Goal: Information Seeking & Learning: Learn about a topic

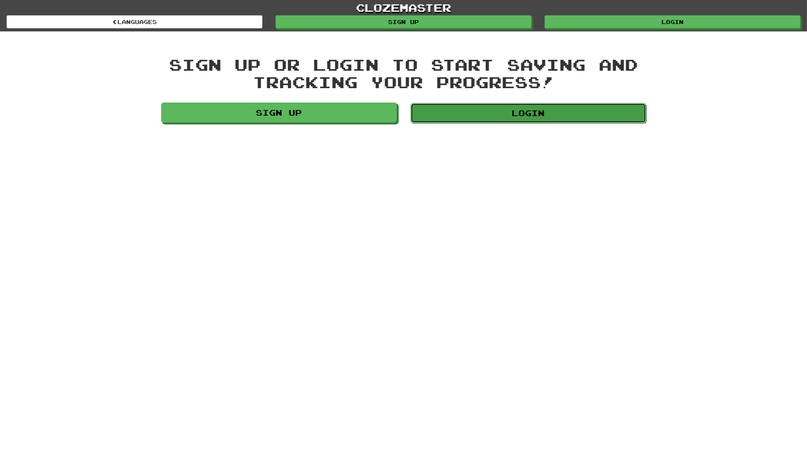
click at [483, 121] on link "Login" at bounding box center [529, 113] width 236 height 20
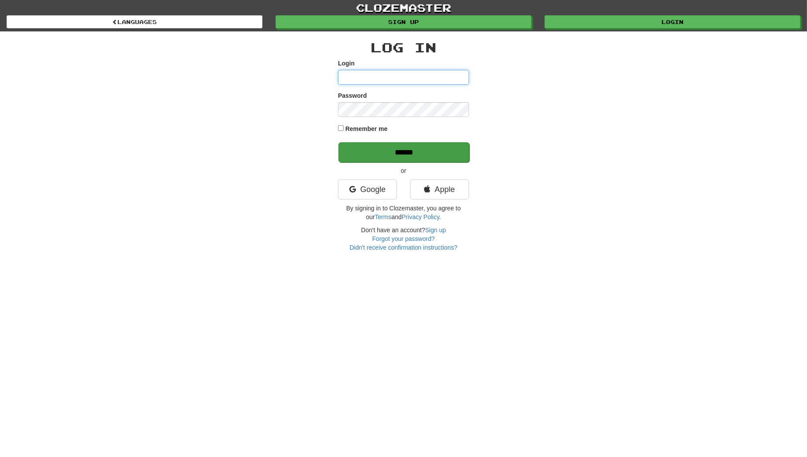
type input "**********"
click at [428, 152] on input "******" at bounding box center [404, 152] width 131 height 20
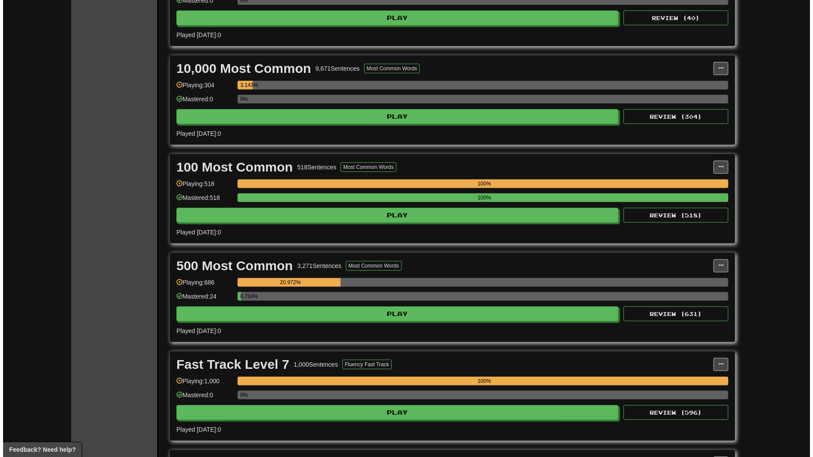
scroll to position [444, 0]
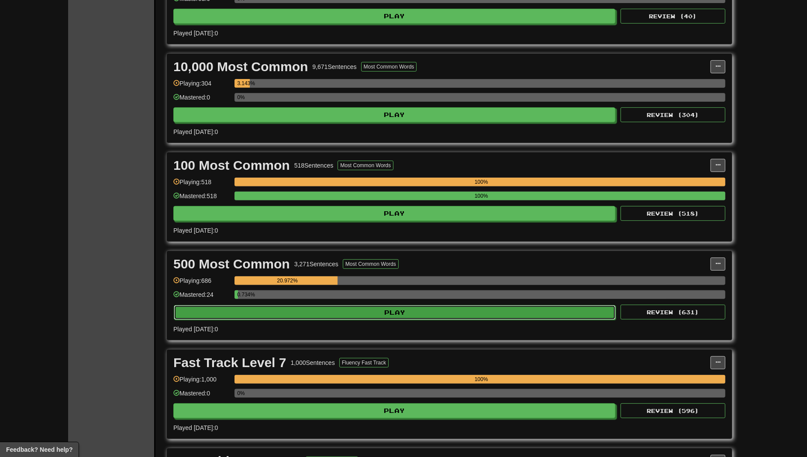
click at [273, 309] on button "Play" at bounding box center [395, 312] width 442 height 15
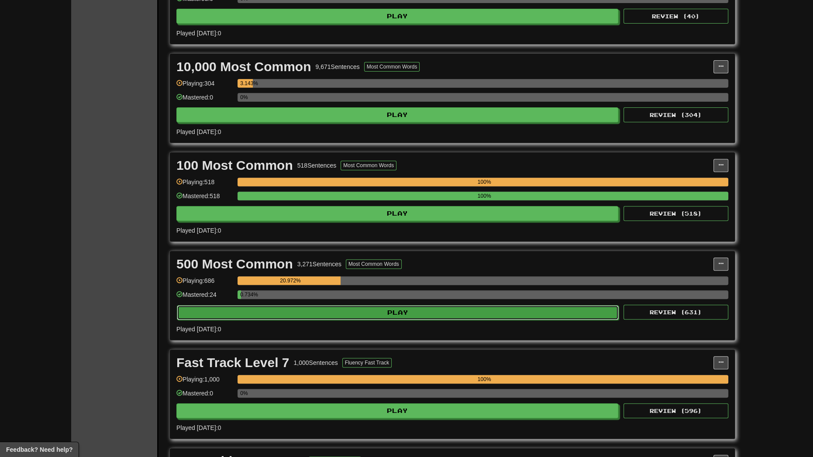
select select "**"
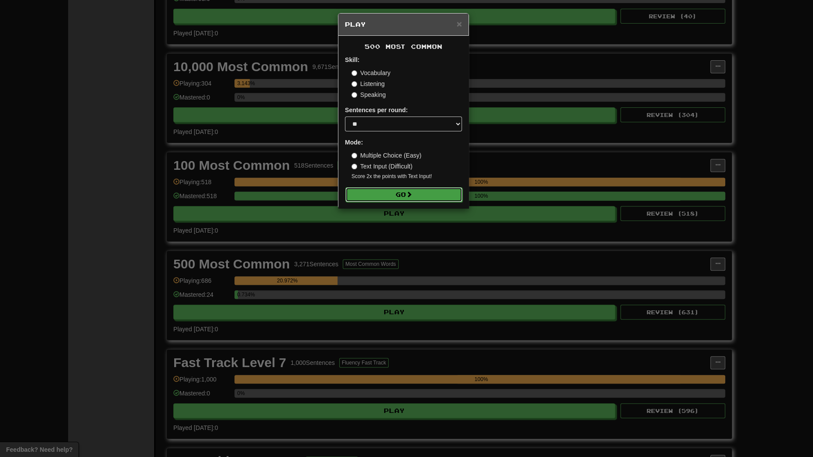
click at [362, 198] on button "Go" at bounding box center [404, 194] width 117 height 15
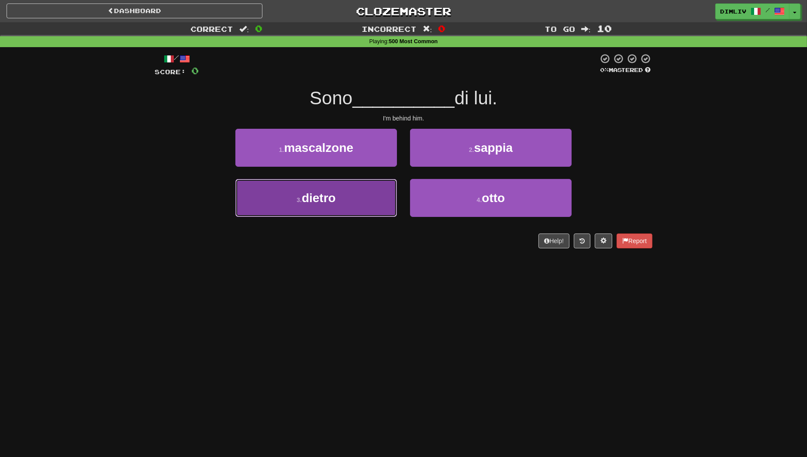
click at [377, 199] on button "3 . dietro" at bounding box center [316, 198] width 162 height 38
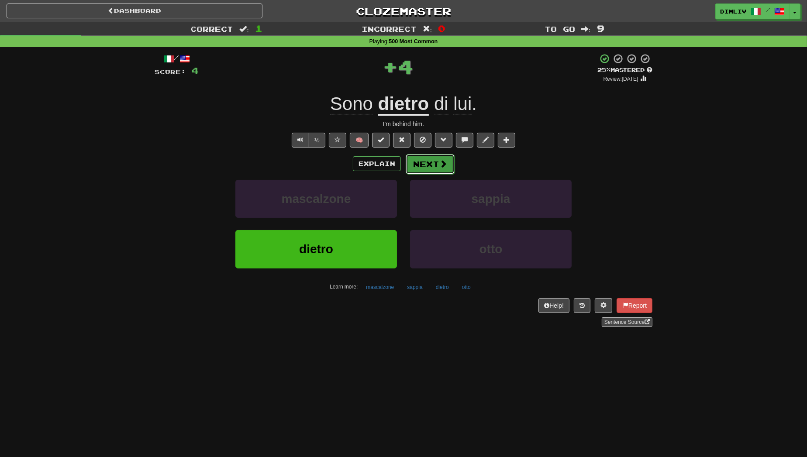
click at [441, 163] on span at bounding box center [443, 164] width 8 height 8
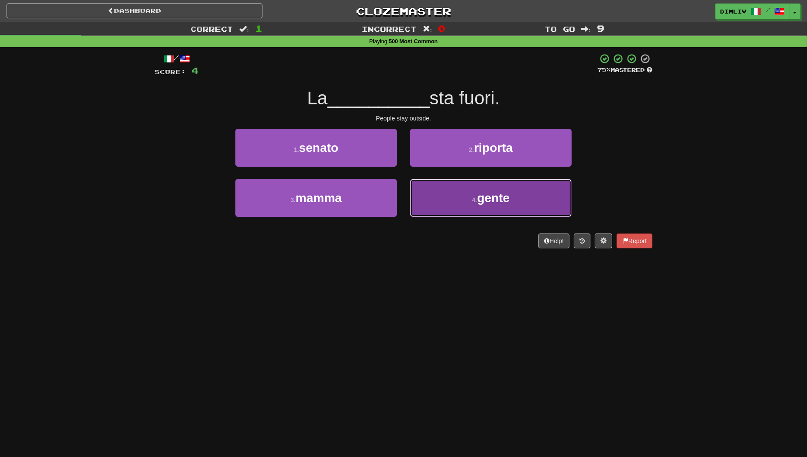
click at [443, 195] on button "4 . gente" at bounding box center [491, 198] width 162 height 38
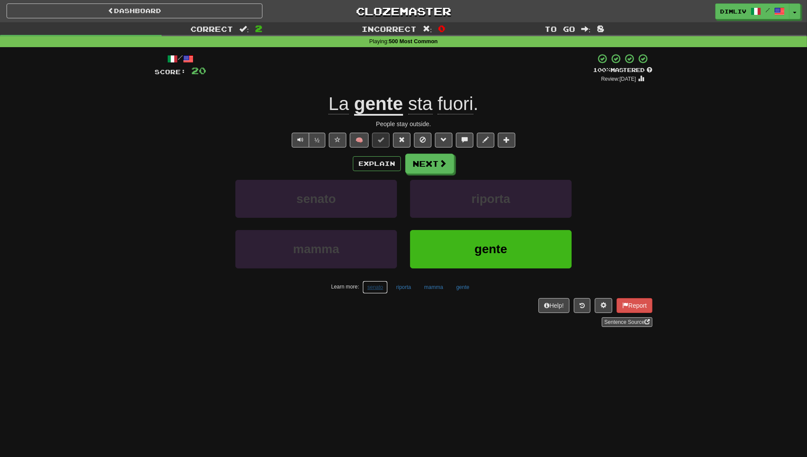
click at [381, 284] on button "senato" at bounding box center [375, 287] width 25 height 13
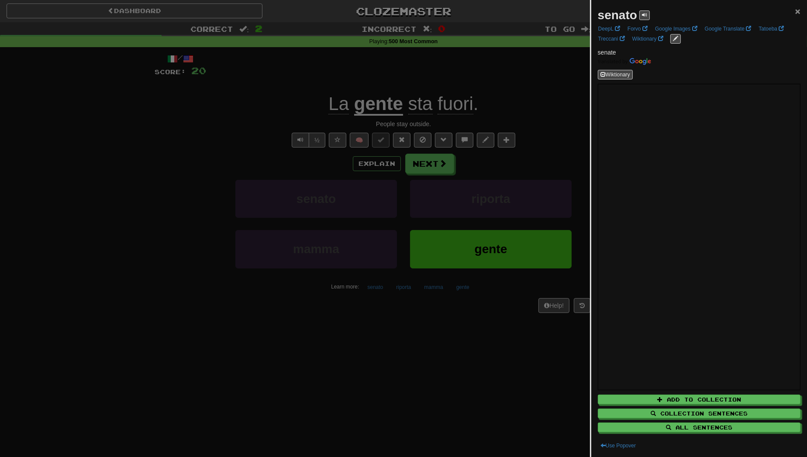
click at [795, 13] on span "×" at bounding box center [797, 11] width 5 height 10
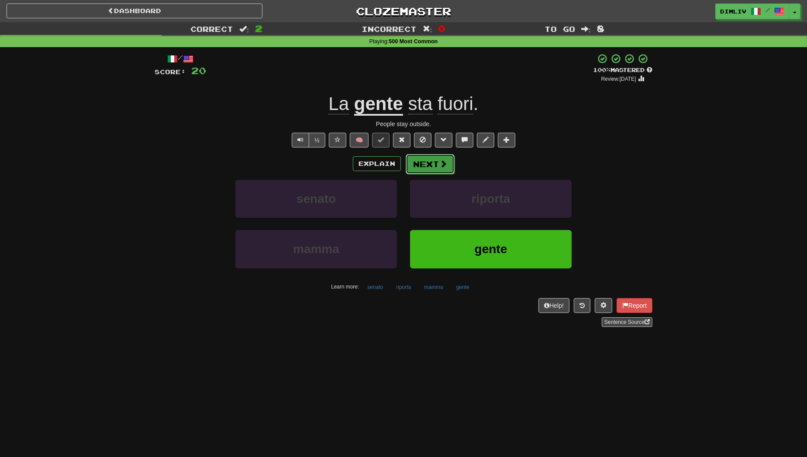
click at [436, 166] on button "Next" at bounding box center [430, 164] width 49 height 20
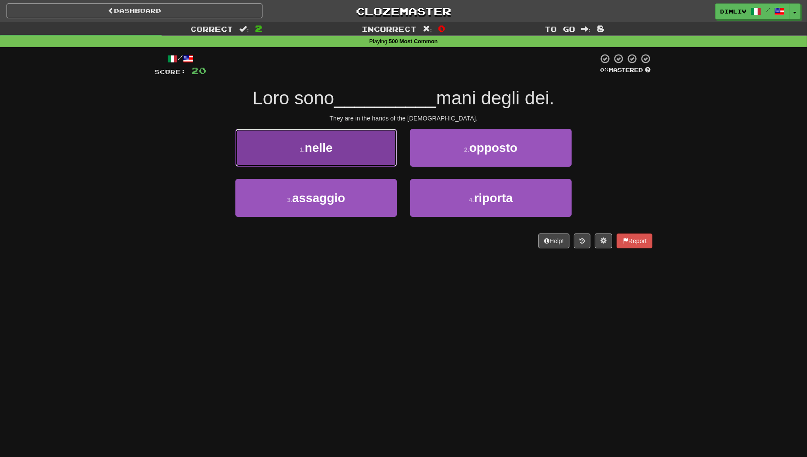
click at [357, 161] on button "1 . nelle" at bounding box center [316, 148] width 162 height 38
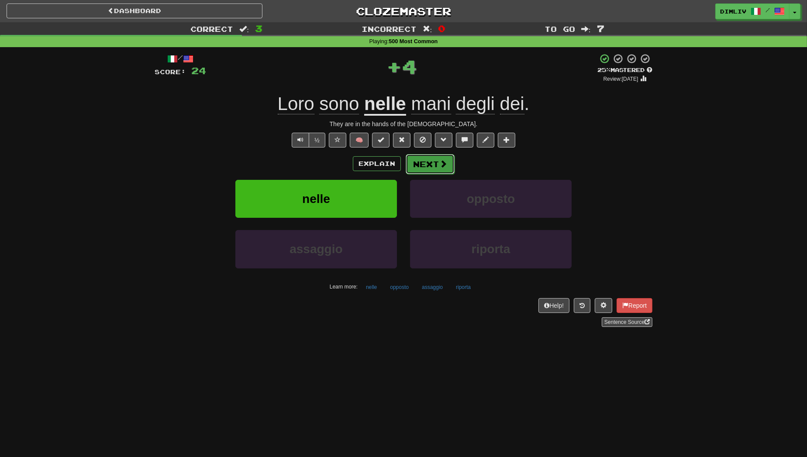
click at [440, 167] on span at bounding box center [443, 164] width 8 height 8
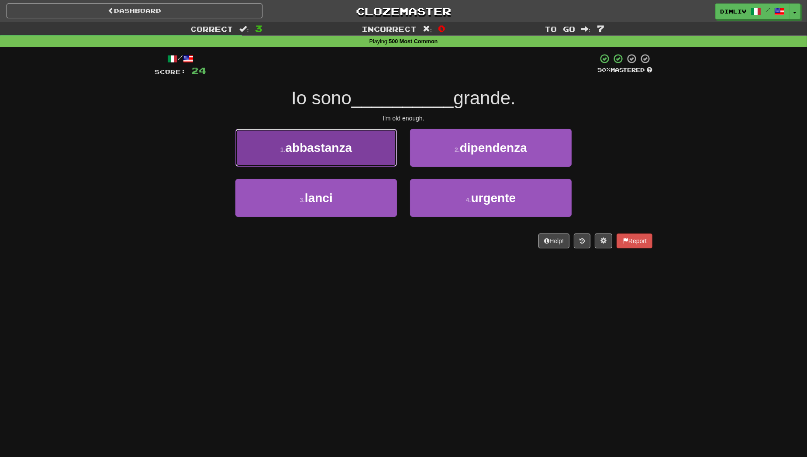
click at [369, 159] on button "1 . abbastanza" at bounding box center [316, 148] width 162 height 38
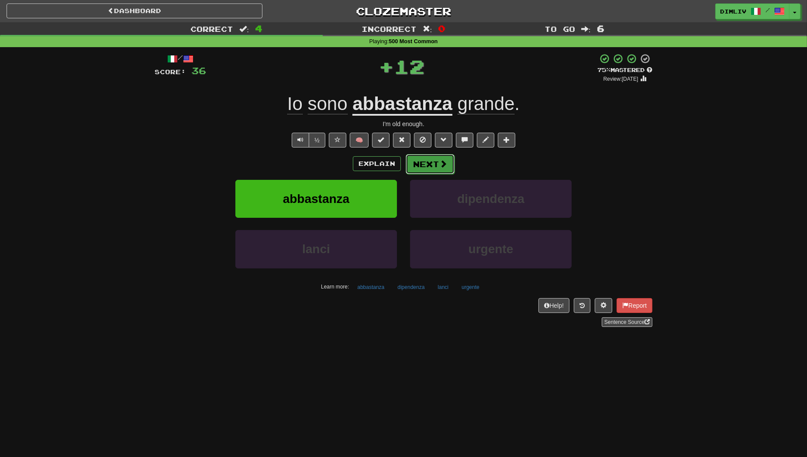
click at [431, 169] on button "Next" at bounding box center [430, 164] width 49 height 20
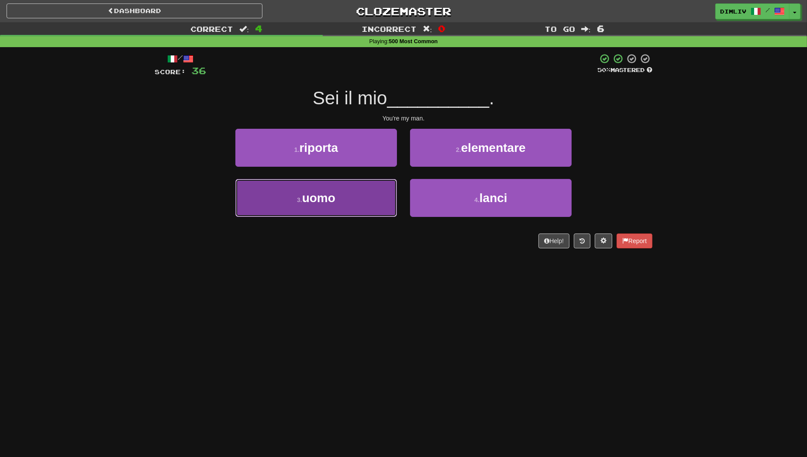
click at [359, 208] on button "3 . uomo" at bounding box center [316, 198] width 162 height 38
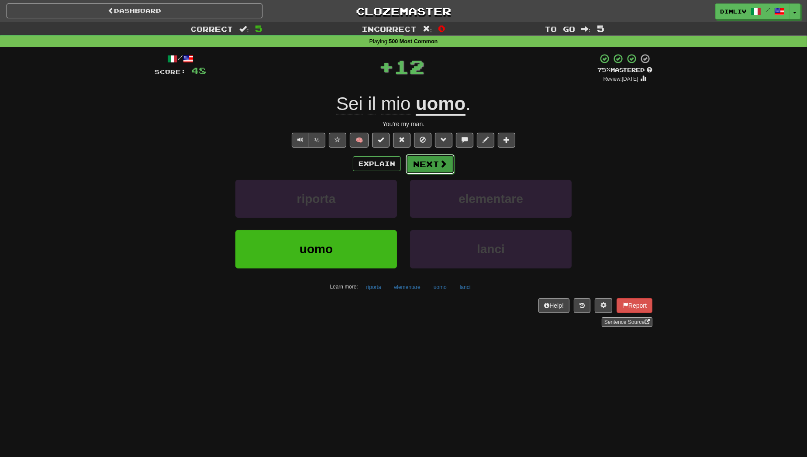
click at [421, 167] on button "Next" at bounding box center [430, 164] width 49 height 20
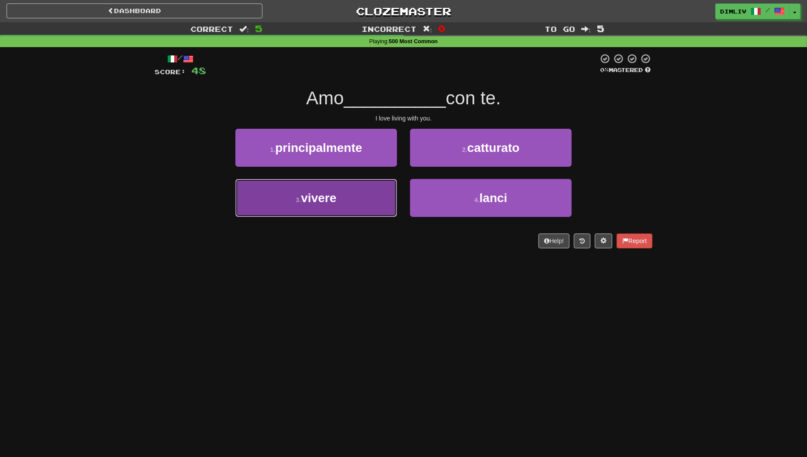
click at [367, 194] on button "3 . vivere" at bounding box center [316, 198] width 162 height 38
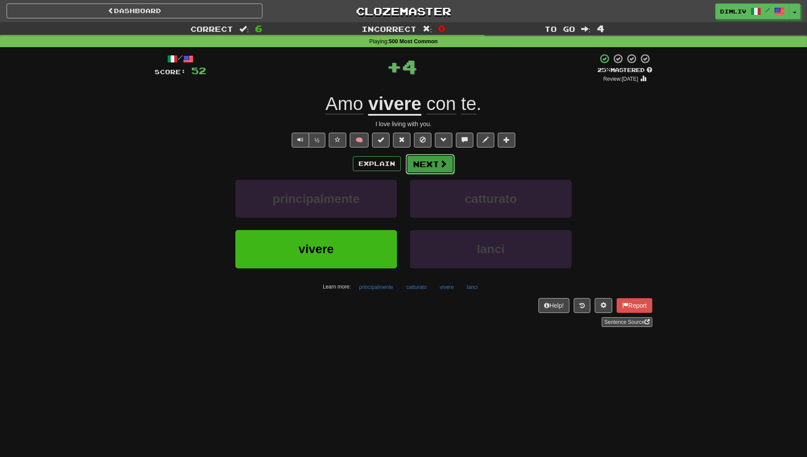
click at [433, 166] on button "Next" at bounding box center [430, 164] width 49 height 20
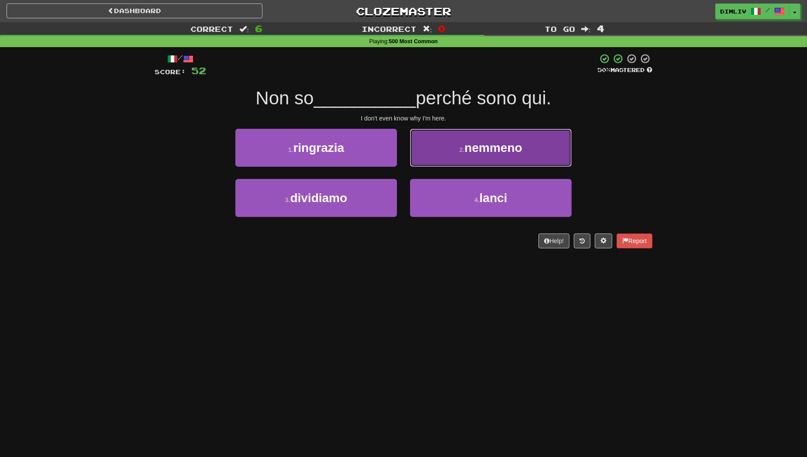
click at [449, 148] on button "2 . nemmeno" at bounding box center [491, 148] width 162 height 38
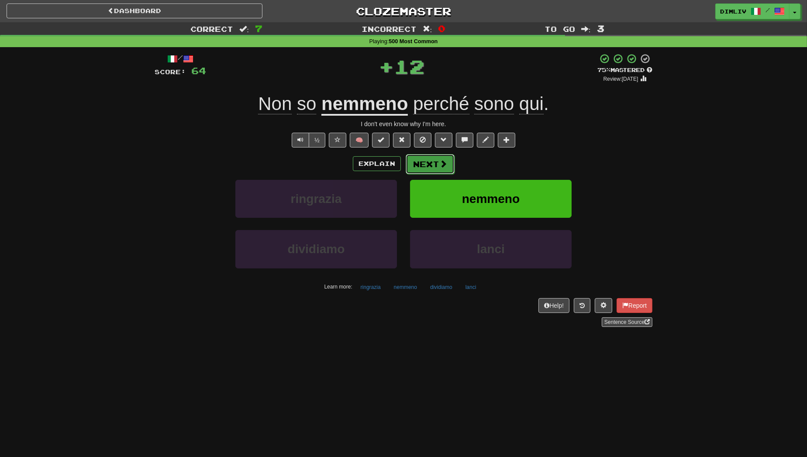
click at [432, 164] on button "Next" at bounding box center [430, 164] width 49 height 20
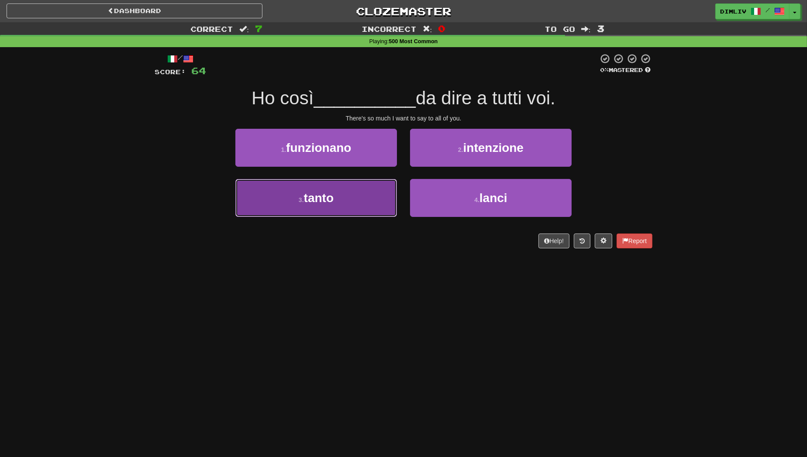
click at [371, 195] on button "3 . tanto" at bounding box center [316, 198] width 162 height 38
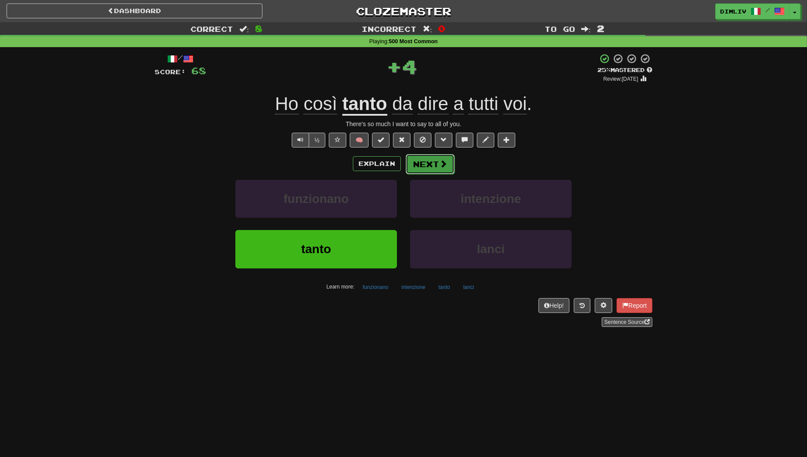
click at [425, 169] on button "Next" at bounding box center [430, 164] width 49 height 20
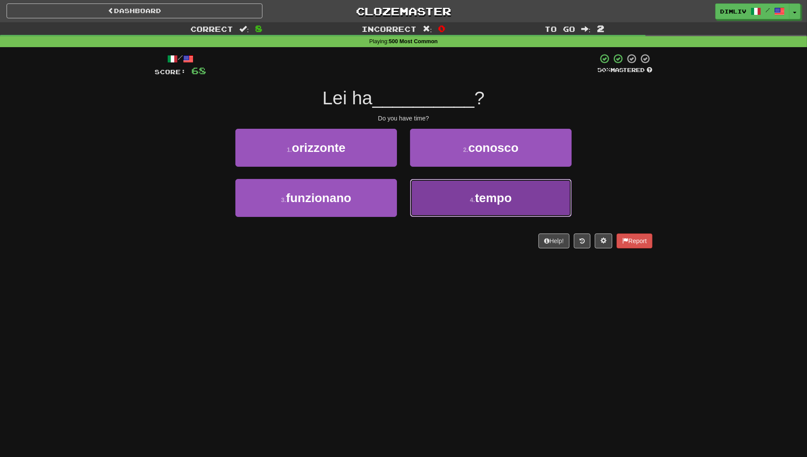
click at [450, 203] on button "4 . tempo" at bounding box center [491, 198] width 162 height 38
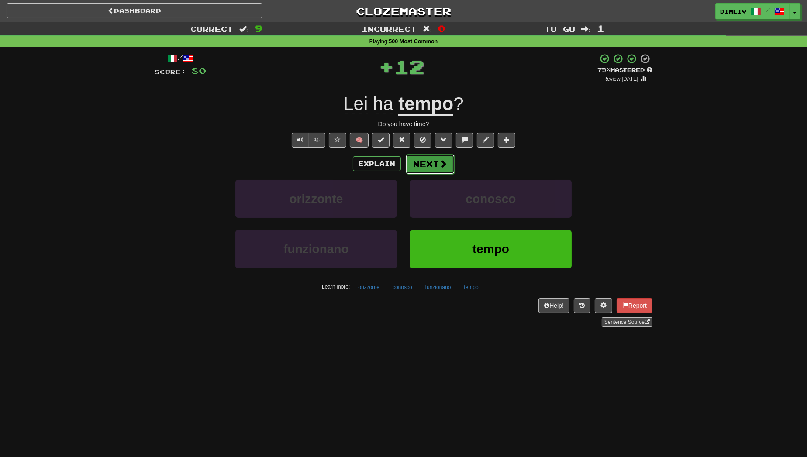
click at [430, 164] on button "Next" at bounding box center [430, 164] width 49 height 20
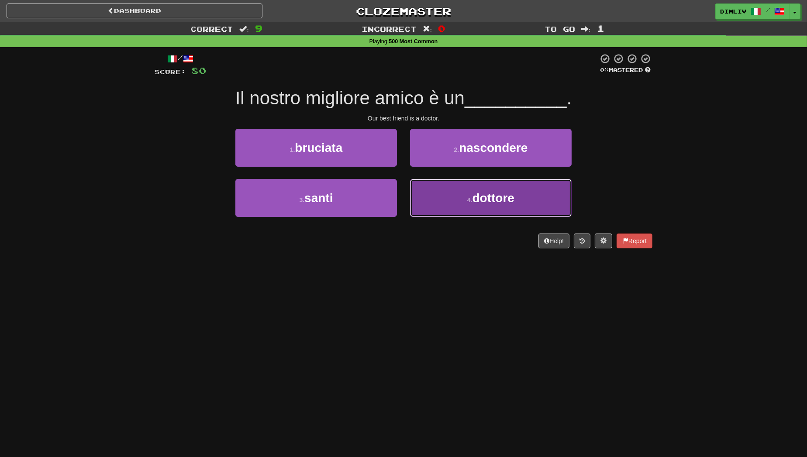
click at [443, 204] on button "4 . dottore" at bounding box center [491, 198] width 162 height 38
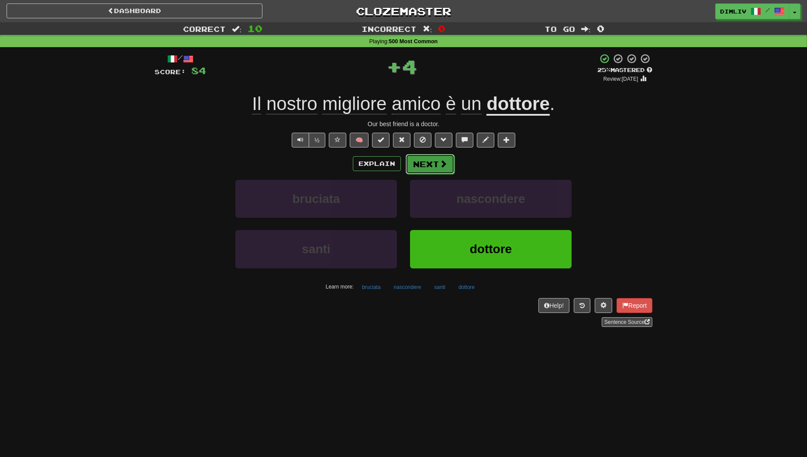
click at [429, 166] on button "Next" at bounding box center [430, 164] width 49 height 20
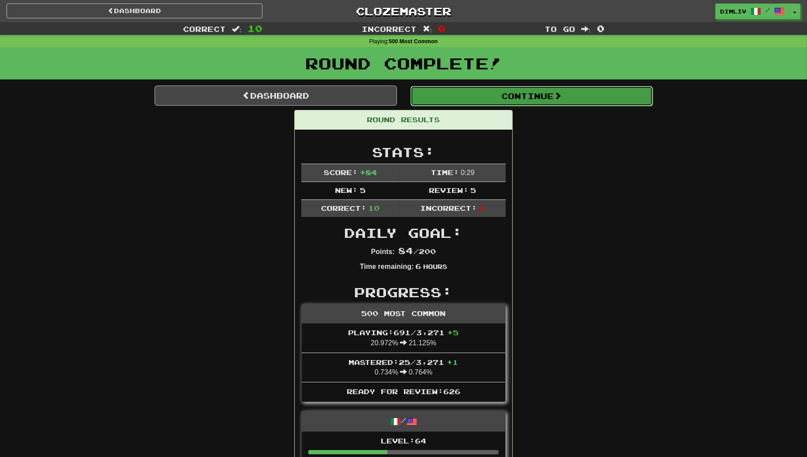
click at [467, 94] on button "Continue" at bounding box center [532, 96] width 242 height 20
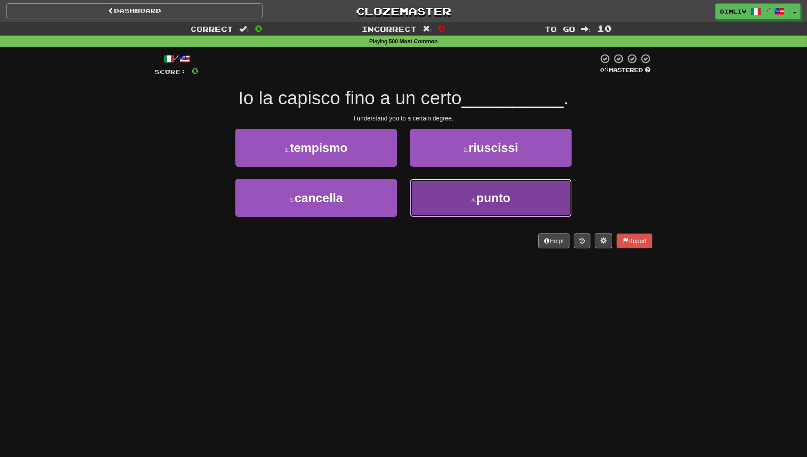
click at [457, 197] on button "4 . punto" at bounding box center [491, 198] width 162 height 38
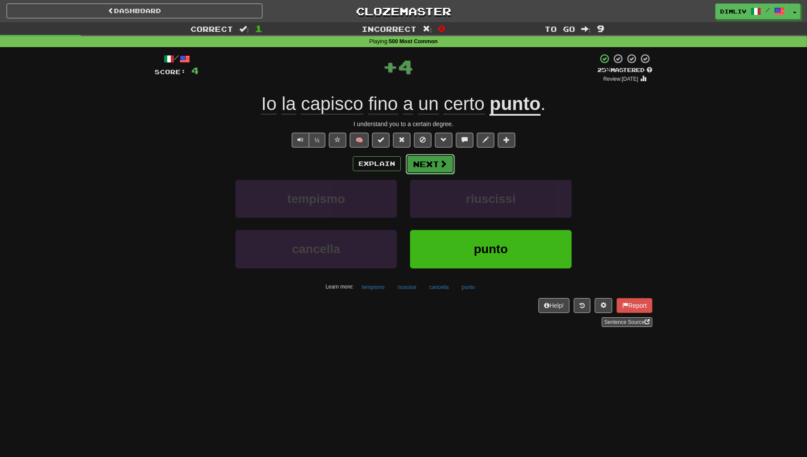
click at [426, 169] on button "Next" at bounding box center [430, 164] width 49 height 20
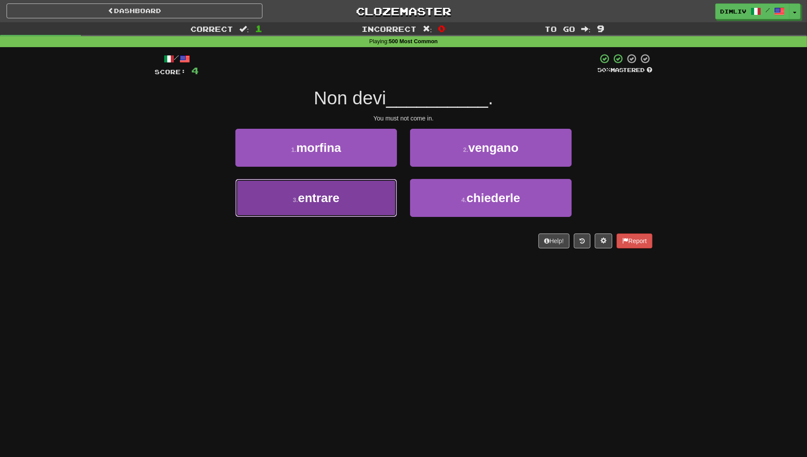
click at [381, 201] on button "3 . entrare" at bounding box center [316, 198] width 162 height 38
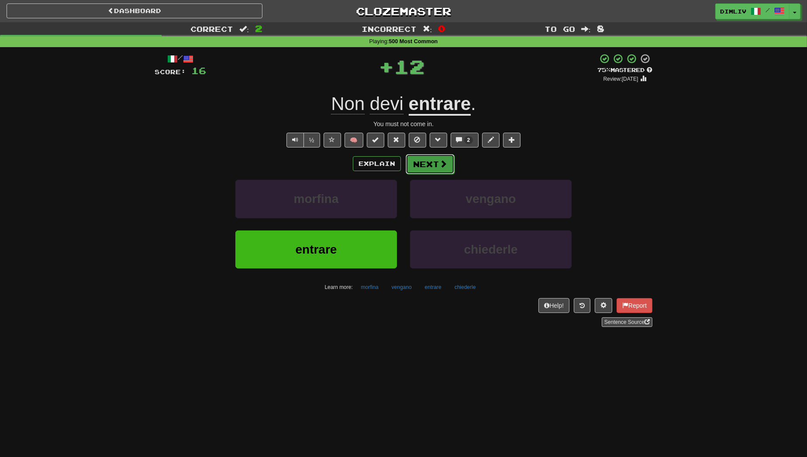
click at [437, 168] on button "Next" at bounding box center [430, 164] width 49 height 20
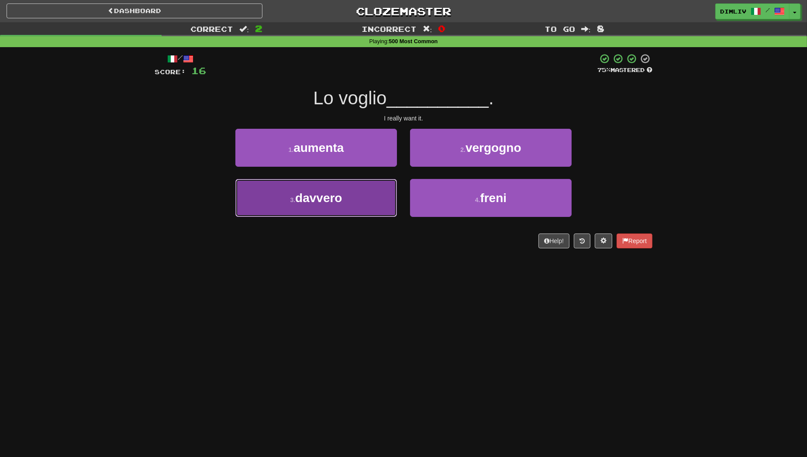
click at [376, 204] on button "3 . davvero" at bounding box center [316, 198] width 162 height 38
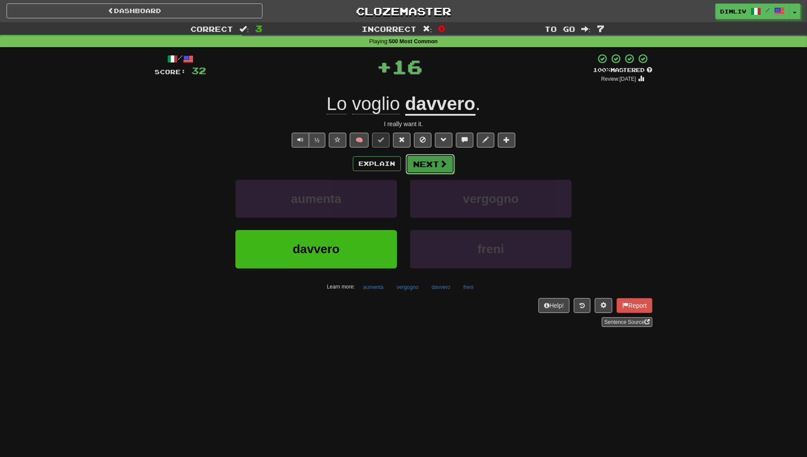
click at [427, 172] on button "Next" at bounding box center [430, 164] width 49 height 20
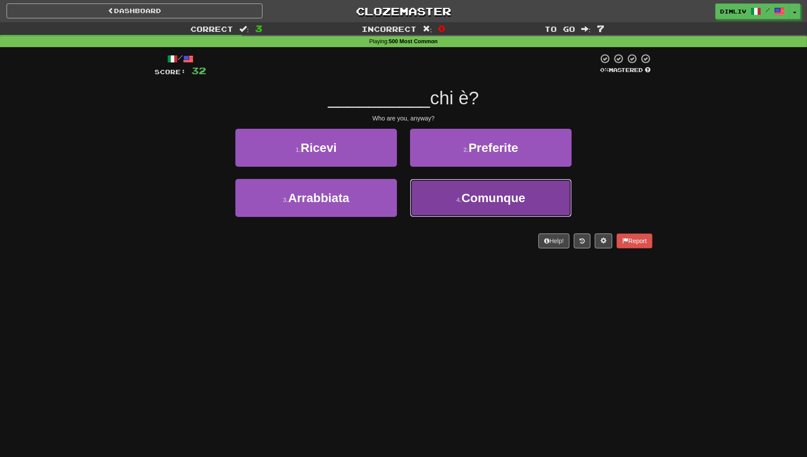
click at [437, 200] on button "4 . Comunque" at bounding box center [491, 198] width 162 height 38
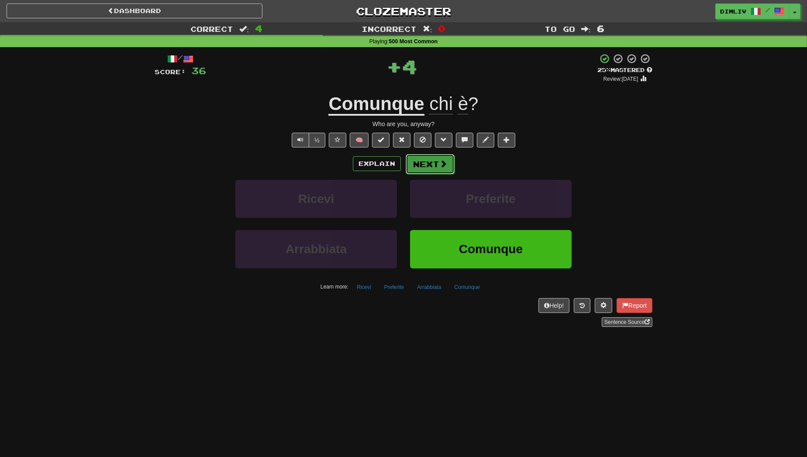
click at [440, 165] on span at bounding box center [443, 164] width 8 height 8
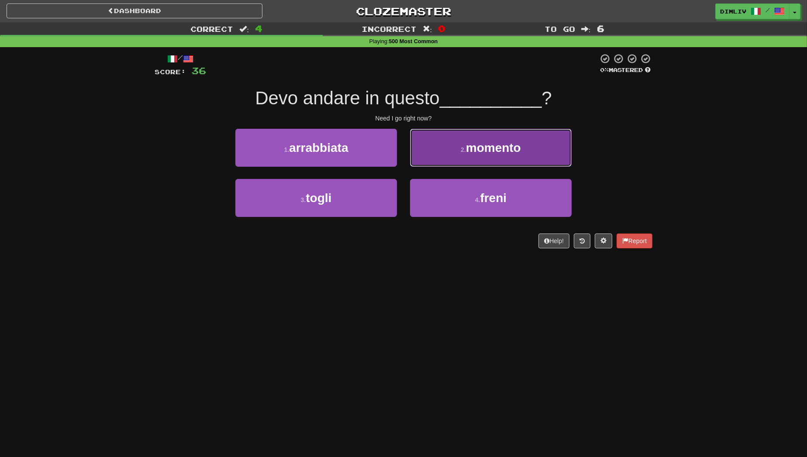
click at [443, 150] on button "2 . momento" at bounding box center [491, 148] width 162 height 38
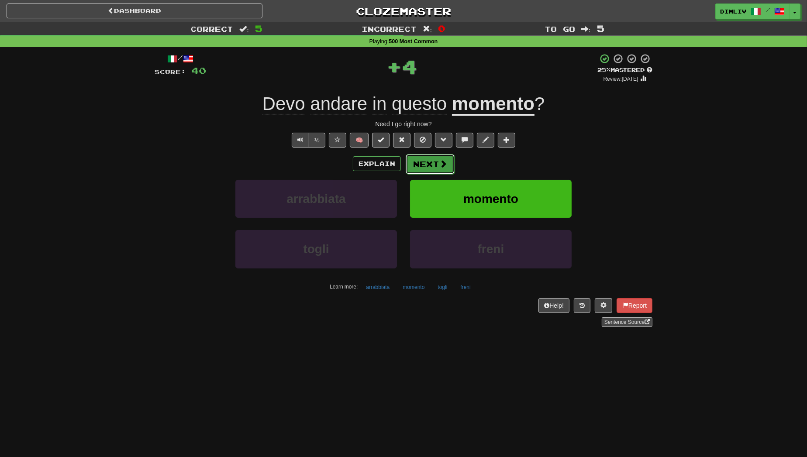
click at [436, 171] on button "Next" at bounding box center [430, 164] width 49 height 20
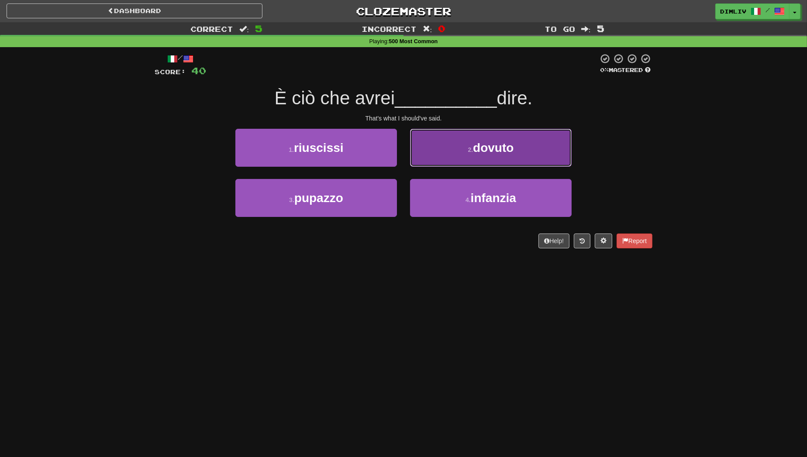
click at [444, 159] on button "2 . dovuto" at bounding box center [491, 148] width 162 height 38
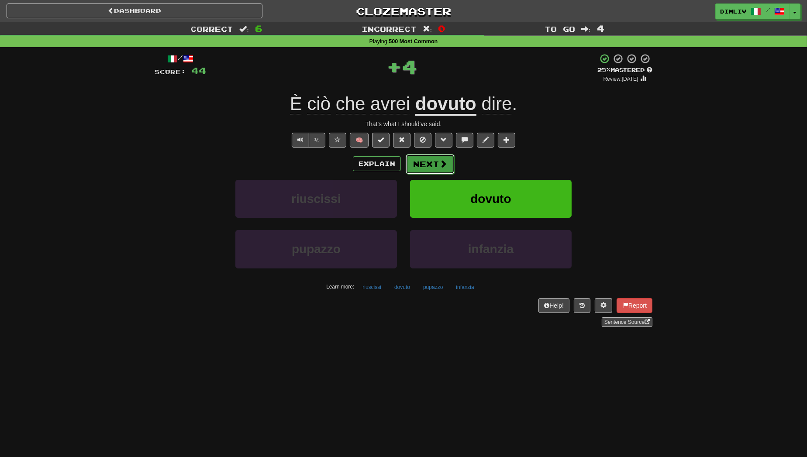
click at [432, 167] on button "Next" at bounding box center [430, 164] width 49 height 20
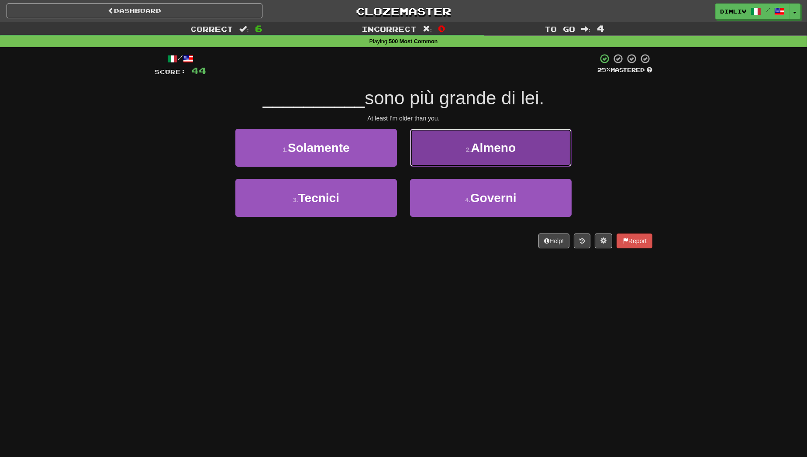
click at [447, 150] on button "2 . [GEOGRAPHIC_DATA]" at bounding box center [491, 148] width 162 height 38
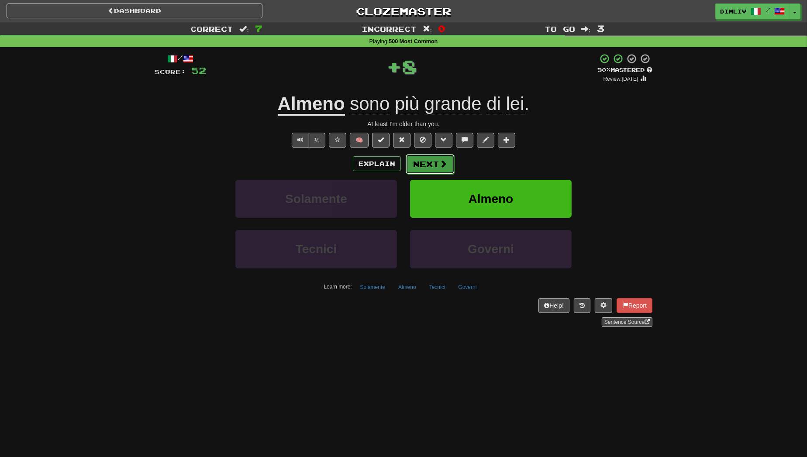
click at [440, 165] on span at bounding box center [443, 164] width 8 height 8
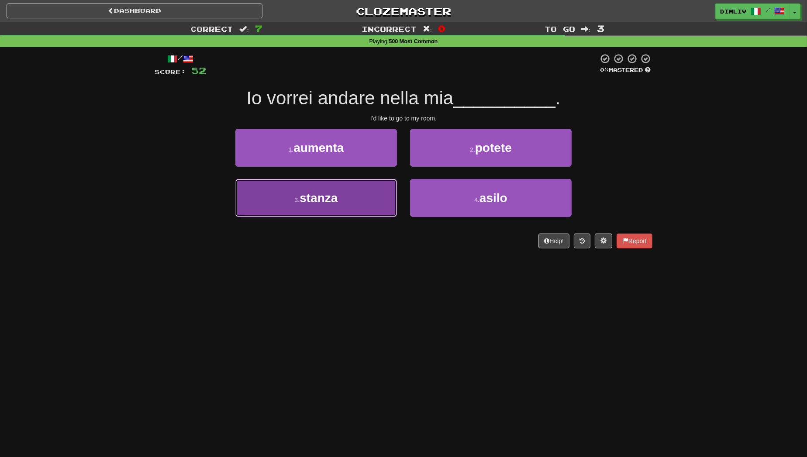
click at [351, 206] on button "3 . stanza" at bounding box center [316, 198] width 162 height 38
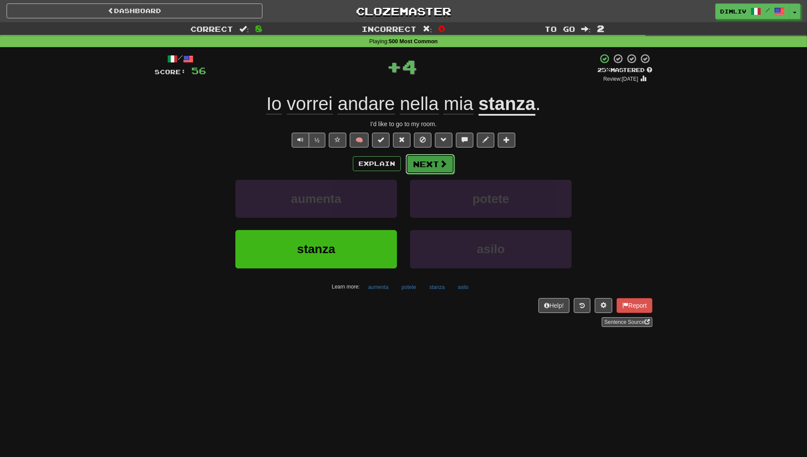
click at [435, 163] on button "Next" at bounding box center [430, 164] width 49 height 20
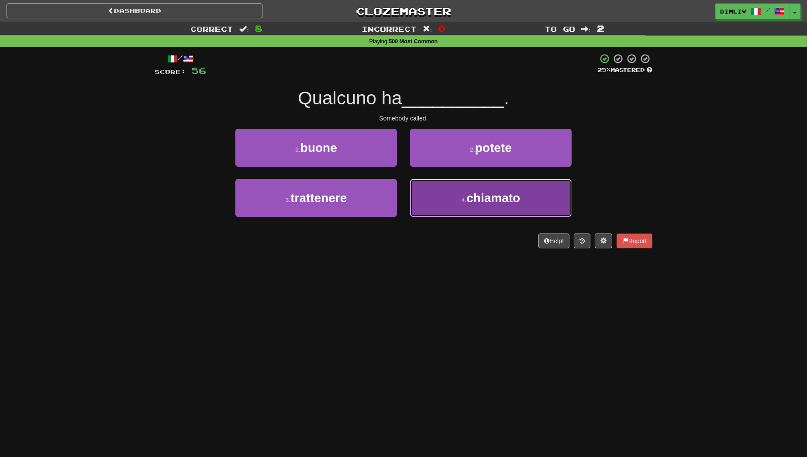
click at [443, 204] on button "4 . chiamato" at bounding box center [491, 198] width 162 height 38
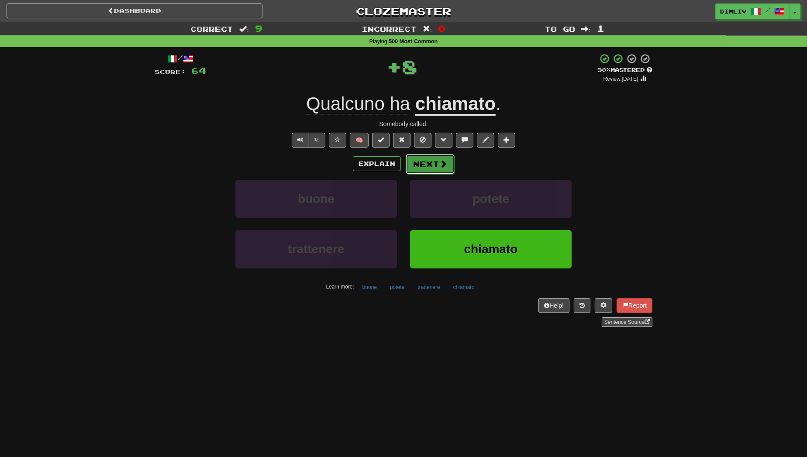
click at [440, 171] on button "Next" at bounding box center [430, 164] width 49 height 20
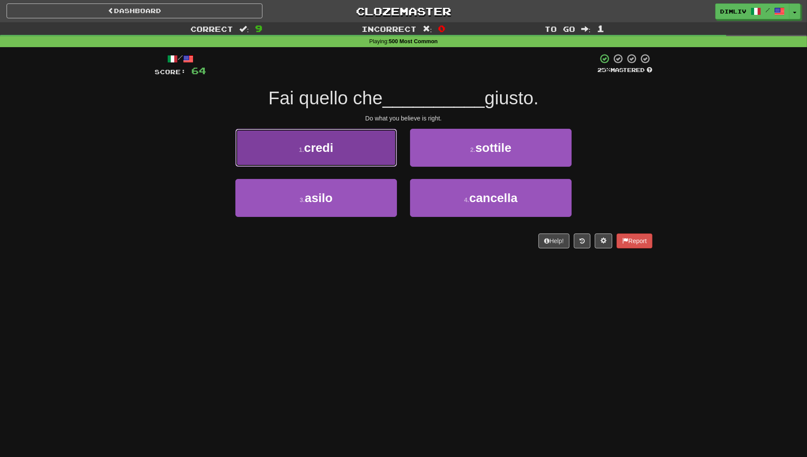
click at [385, 159] on button "1 . credi" at bounding box center [316, 148] width 162 height 38
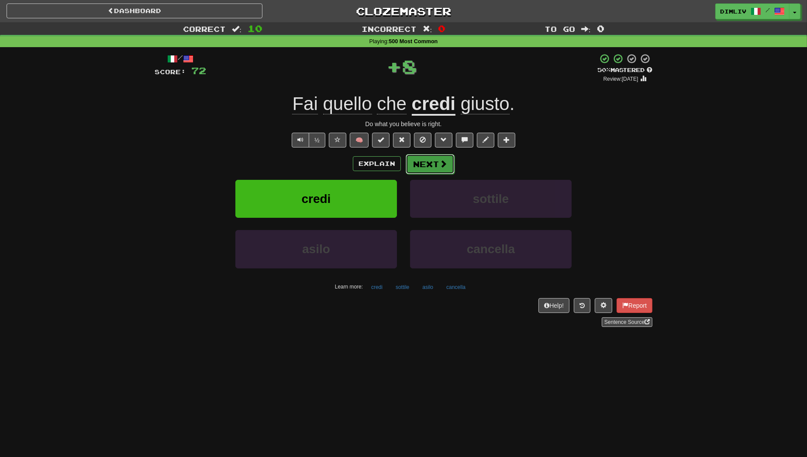
click at [427, 166] on button "Next" at bounding box center [430, 164] width 49 height 20
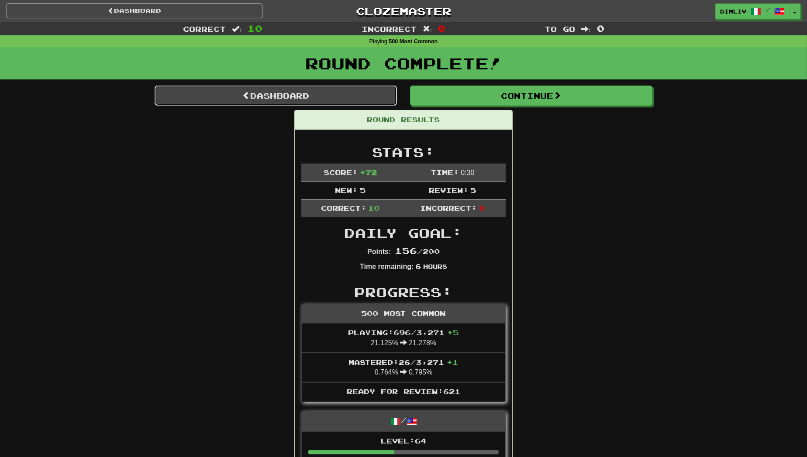
click at [351, 99] on link "Dashboard" at bounding box center [276, 96] width 242 height 20
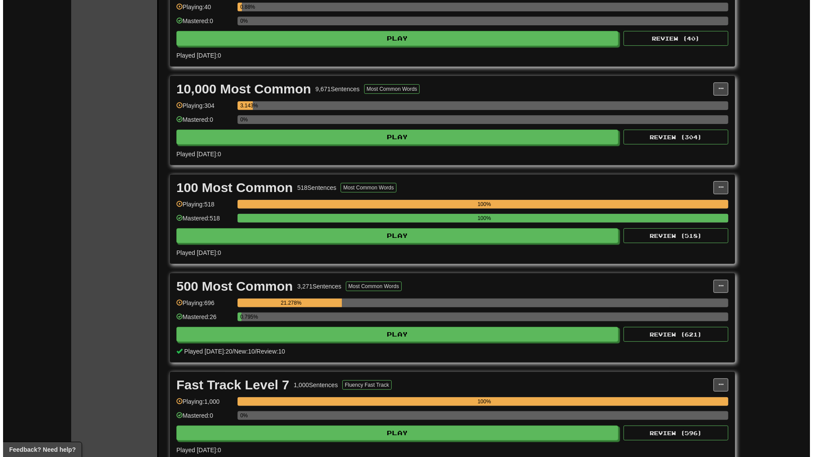
scroll to position [536, 0]
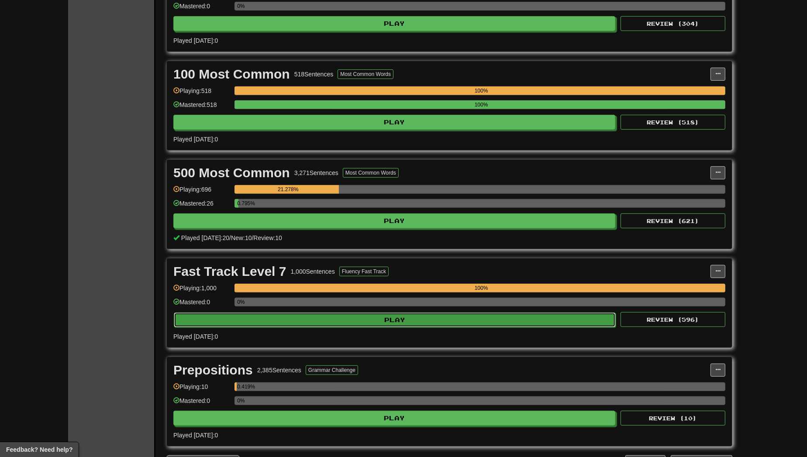
click at [347, 317] on button "Play" at bounding box center [395, 320] width 442 height 15
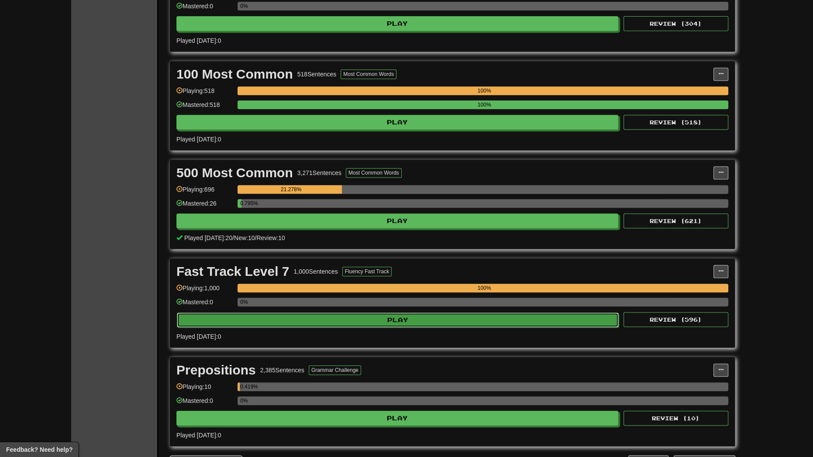
select select "**"
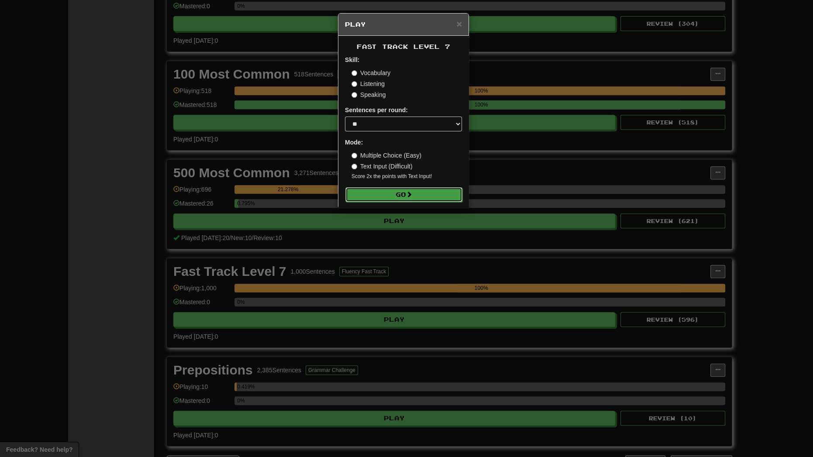
click at [389, 200] on button "Go" at bounding box center [404, 194] width 117 height 15
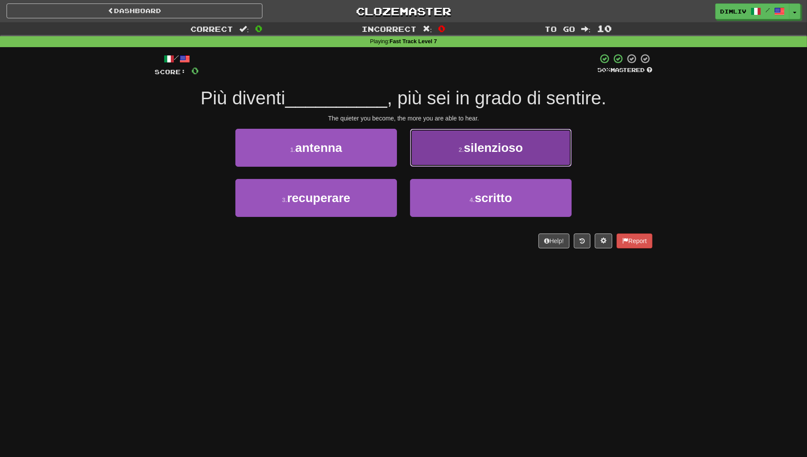
click at [448, 156] on button "2 . silenzioso" at bounding box center [491, 148] width 162 height 38
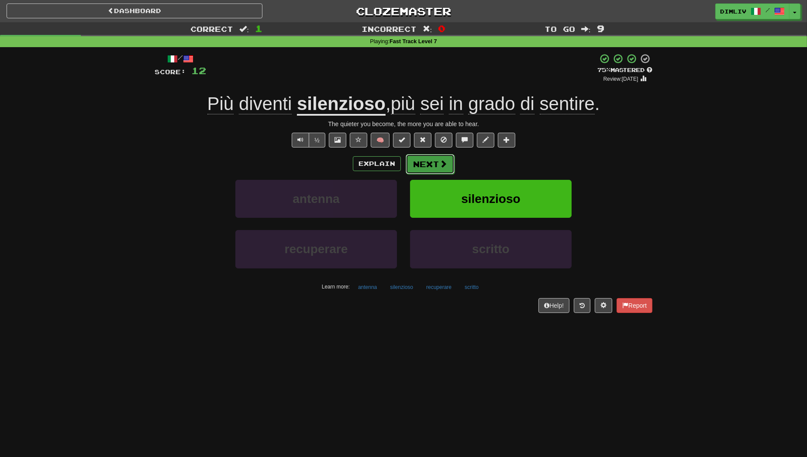
click at [436, 163] on button "Next" at bounding box center [430, 164] width 49 height 20
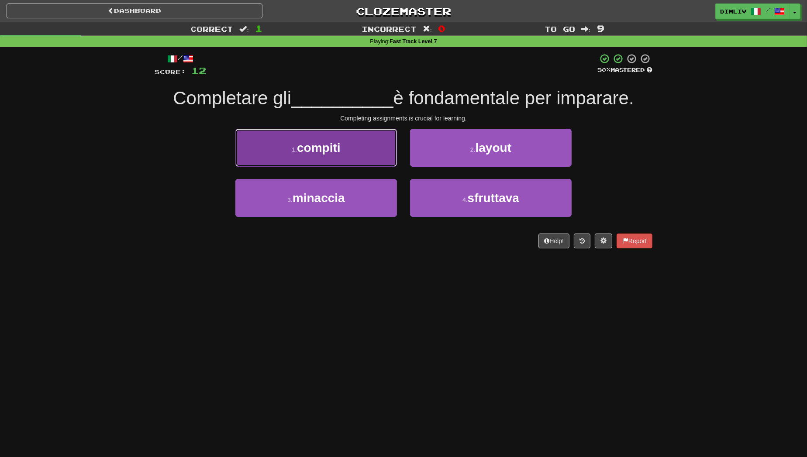
click at [368, 159] on button "1 . compiti" at bounding box center [316, 148] width 162 height 38
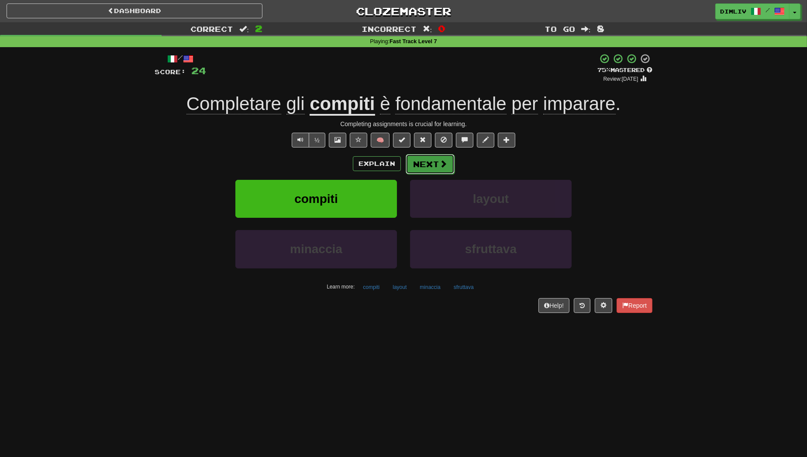
click at [424, 164] on button "Next" at bounding box center [430, 164] width 49 height 20
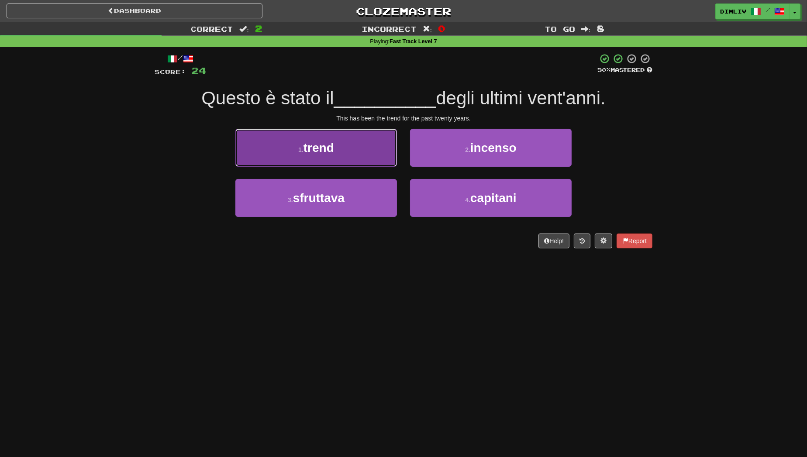
click at [332, 156] on button "1 . trend" at bounding box center [316, 148] width 162 height 38
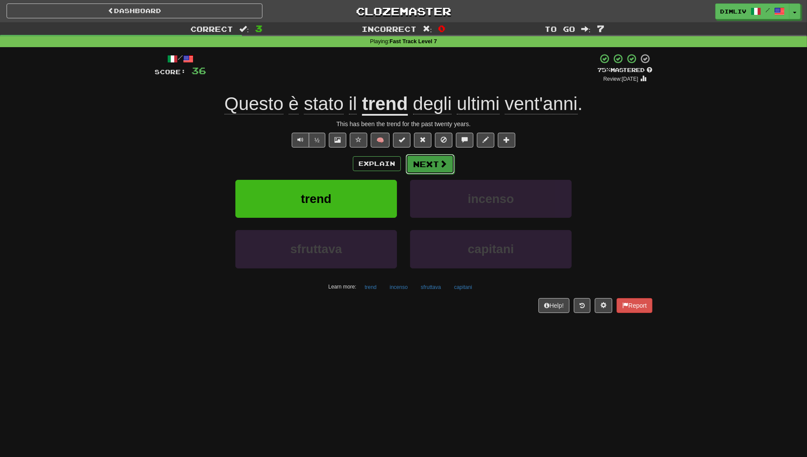
click at [439, 165] on span at bounding box center [443, 164] width 8 height 8
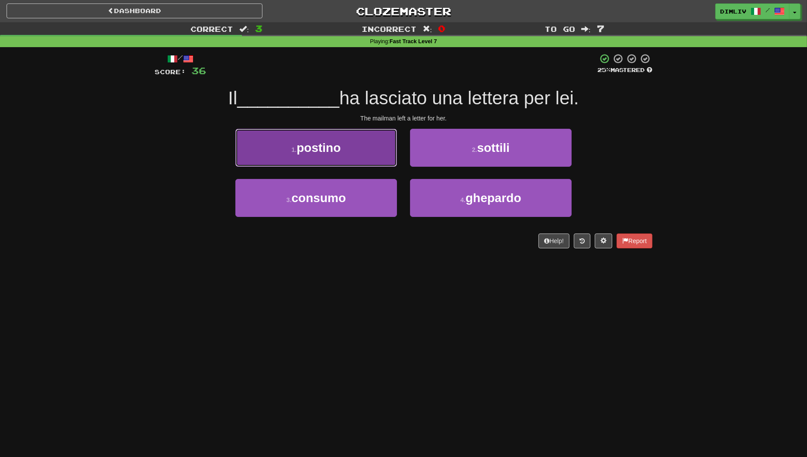
click at [348, 155] on button "1 . postino" at bounding box center [316, 148] width 162 height 38
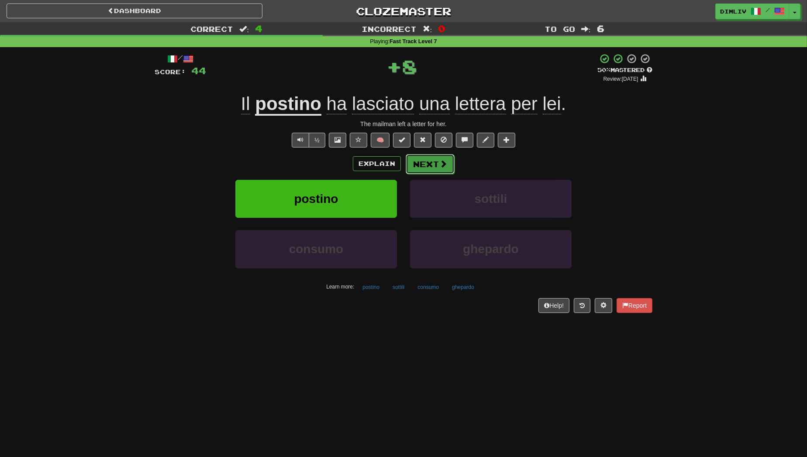
click at [438, 170] on button "Next" at bounding box center [430, 164] width 49 height 20
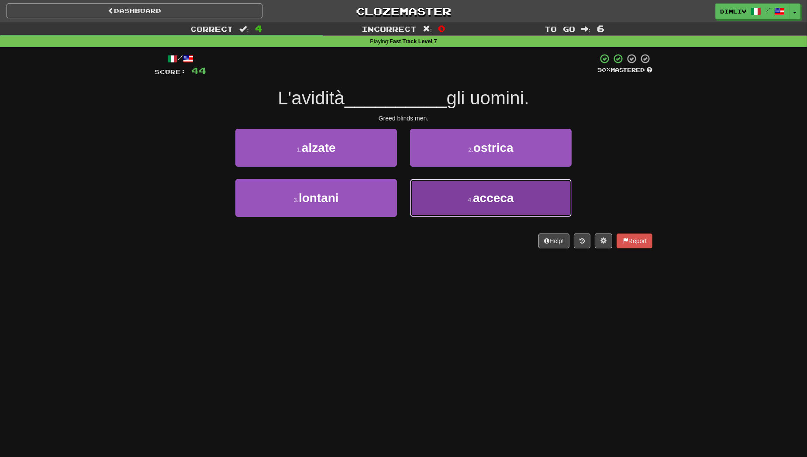
click at [432, 196] on button "4 . acceca" at bounding box center [491, 198] width 162 height 38
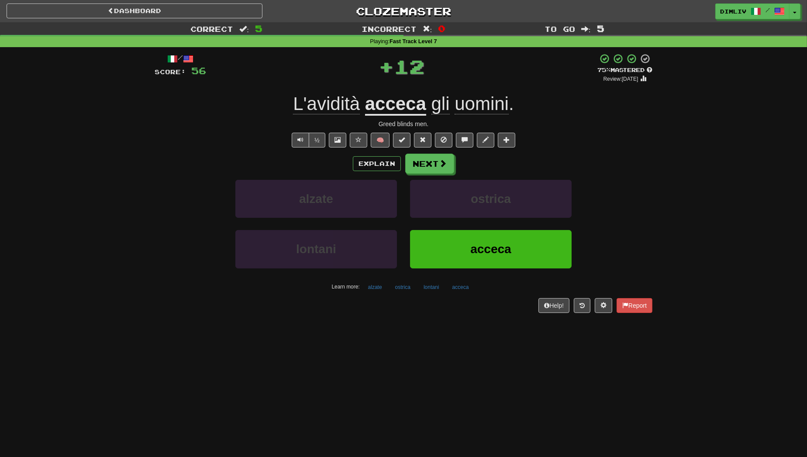
click at [431, 174] on div "Explain Next alzate ostrica lontani acceca Learn more: alzate ostrica lontani a…" at bounding box center [404, 224] width 498 height 140
click at [433, 169] on button "Next" at bounding box center [430, 164] width 49 height 20
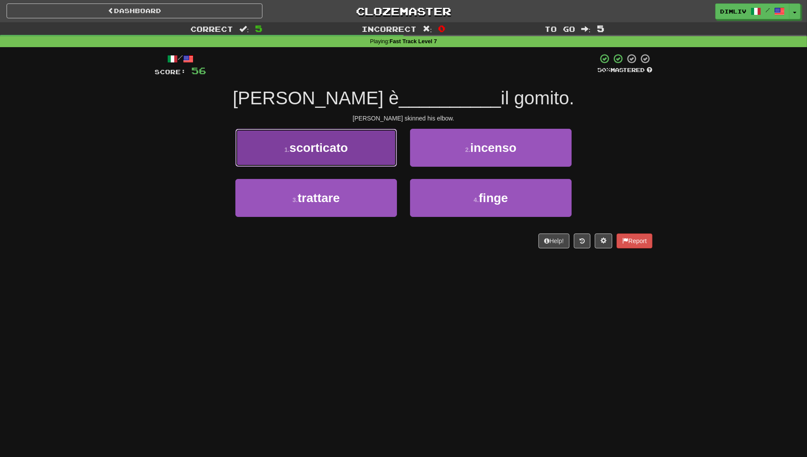
click at [376, 157] on button "1 . scorticato" at bounding box center [316, 148] width 162 height 38
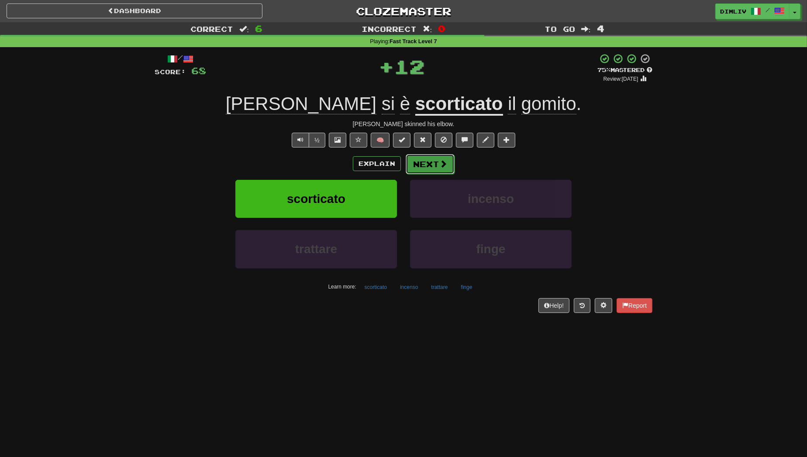
click at [423, 161] on button "Next" at bounding box center [430, 164] width 49 height 20
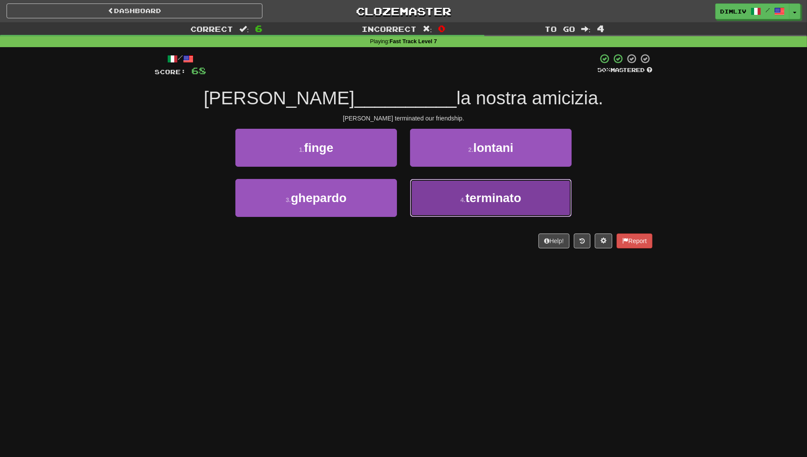
click at [439, 205] on button "4 . terminato" at bounding box center [491, 198] width 162 height 38
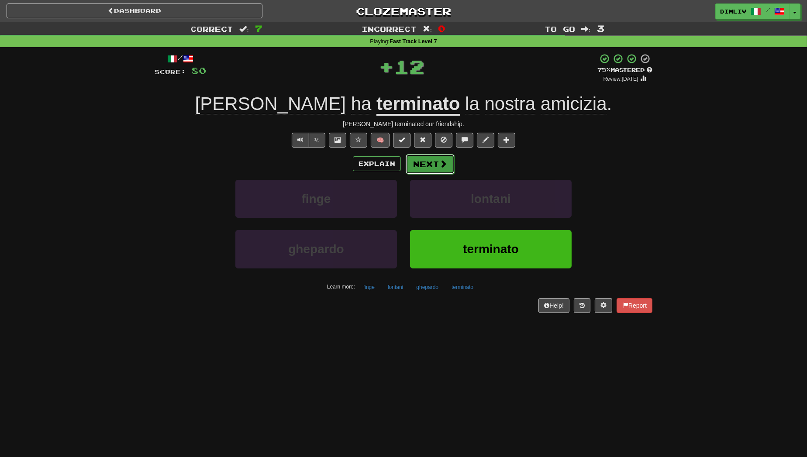
click at [432, 166] on button "Next" at bounding box center [430, 164] width 49 height 20
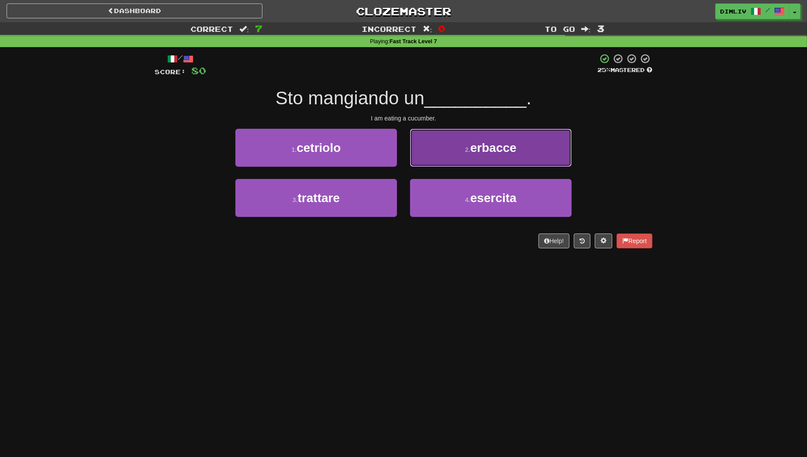
click at [434, 157] on button "2 . erbacce" at bounding box center [491, 148] width 162 height 38
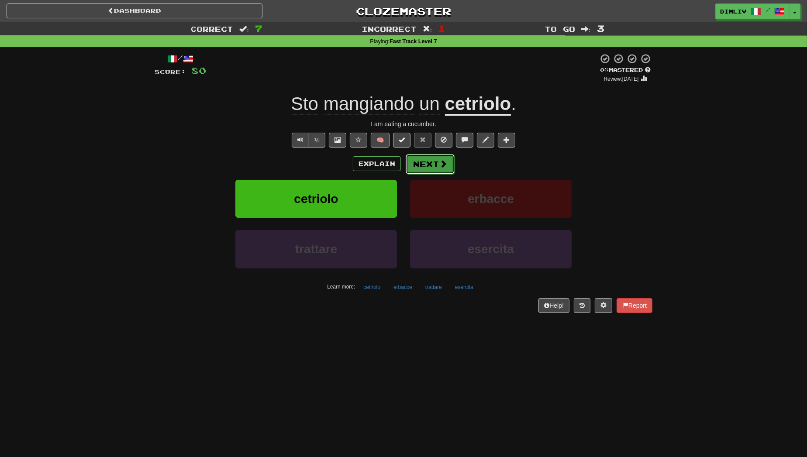
click at [446, 164] on span at bounding box center [443, 164] width 8 height 8
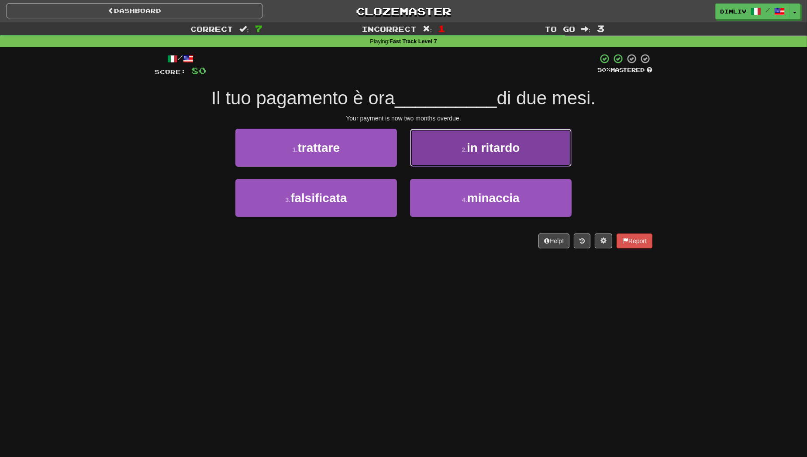
click at [449, 159] on button "2 . in ritardo" at bounding box center [491, 148] width 162 height 38
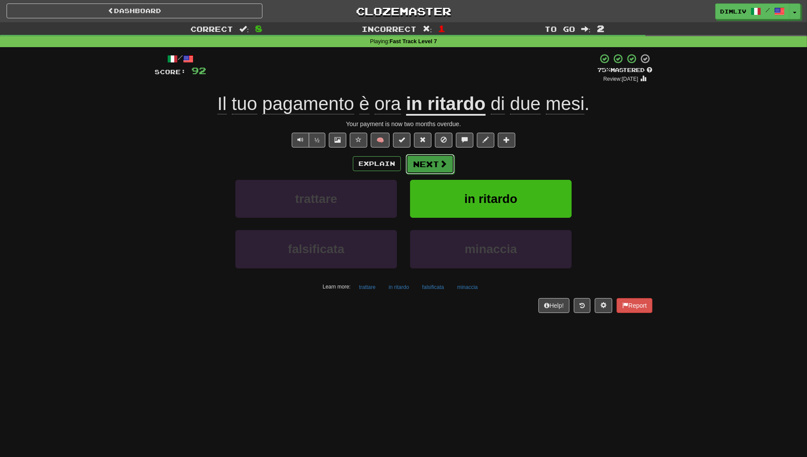
click at [422, 169] on button "Next" at bounding box center [430, 164] width 49 height 20
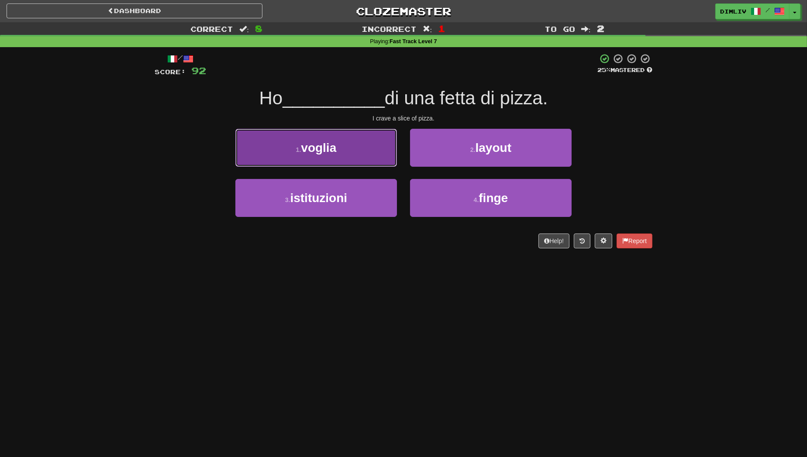
click at [363, 150] on button "1 . voglia" at bounding box center [316, 148] width 162 height 38
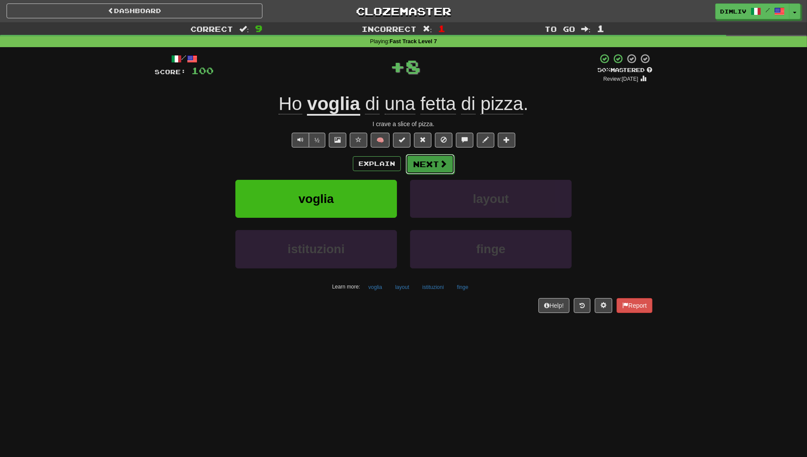
click at [444, 167] on span at bounding box center [443, 164] width 8 height 8
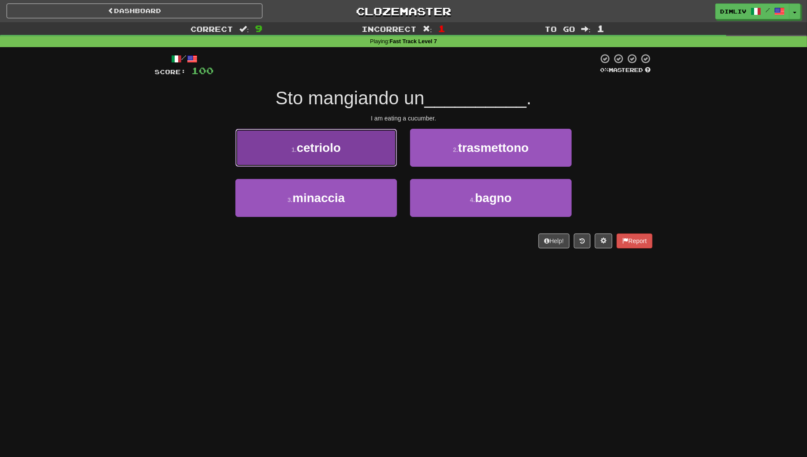
click at [374, 159] on button "1 . cetriolo" at bounding box center [316, 148] width 162 height 38
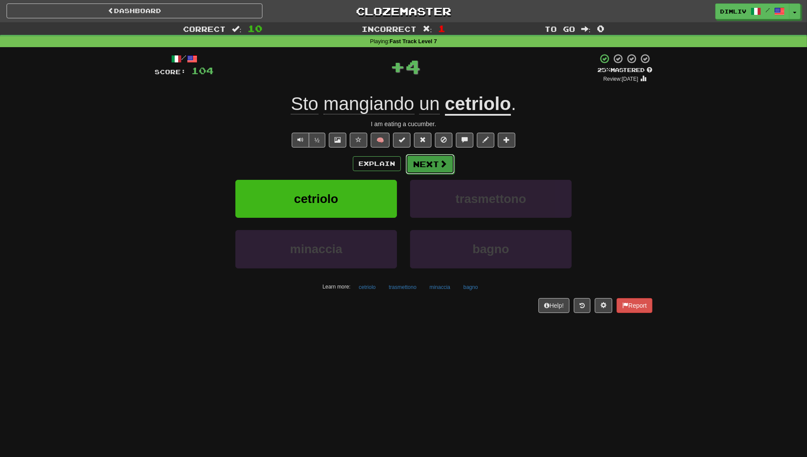
click at [435, 162] on button "Next" at bounding box center [430, 164] width 49 height 20
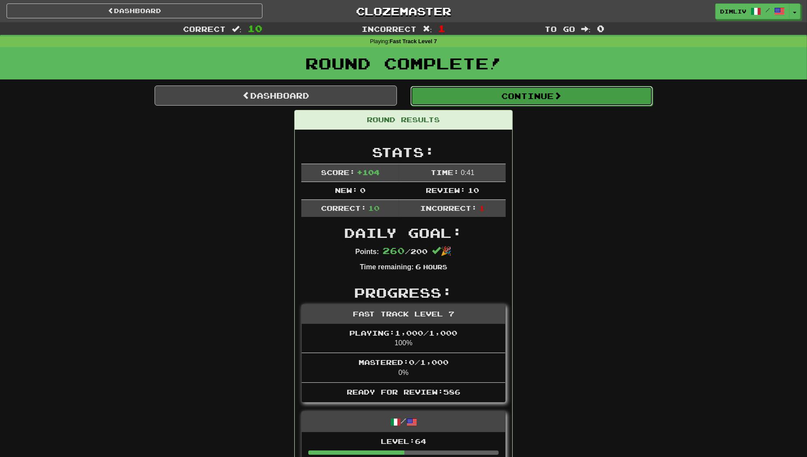
click at [471, 97] on button "Continue" at bounding box center [532, 96] width 242 height 20
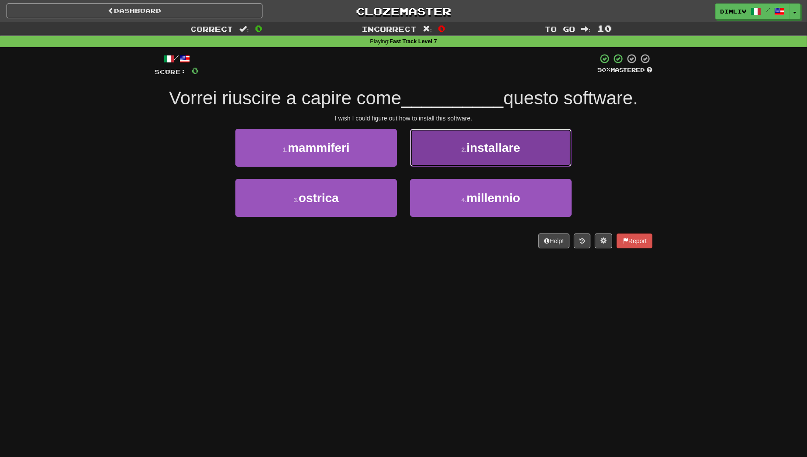
click at [422, 149] on button "2 . installare" at bounding box center [491, 148] width 162 height 38
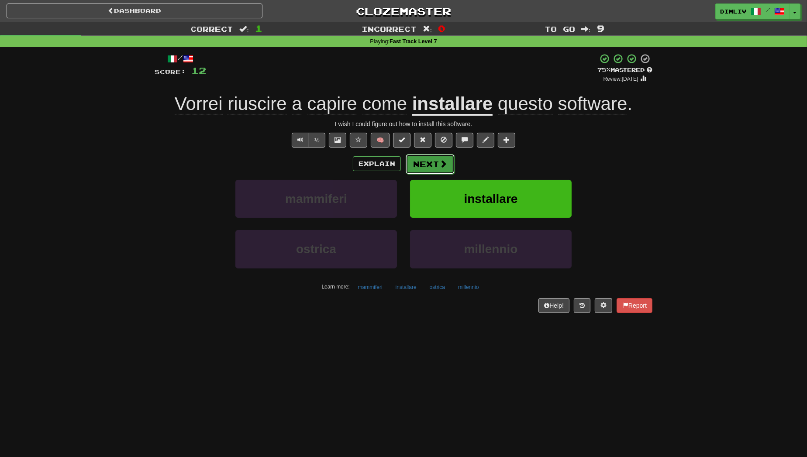
click at [421, 171] on button "Next" at bounding box center [430, 164] width 49 height 20
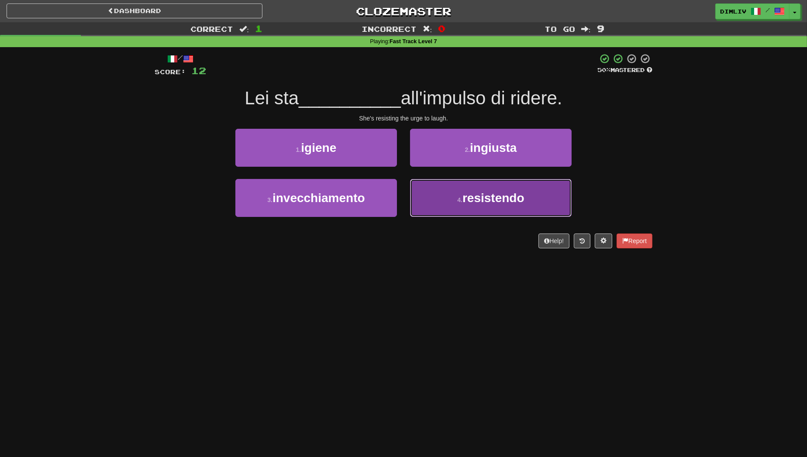
click at [432, 203] on button "4 . resistendo" at bounding box center [491, 198] width 162 height 38
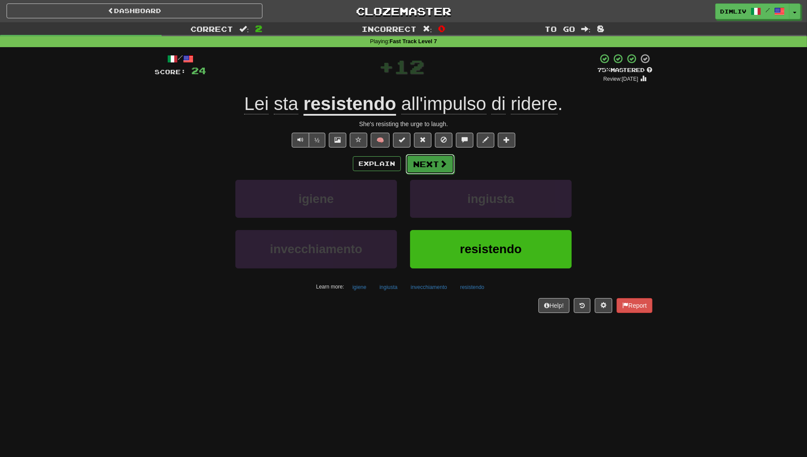
click at [415, 166] on button "Next" at bounding box center [430, 164] width 49 height 20
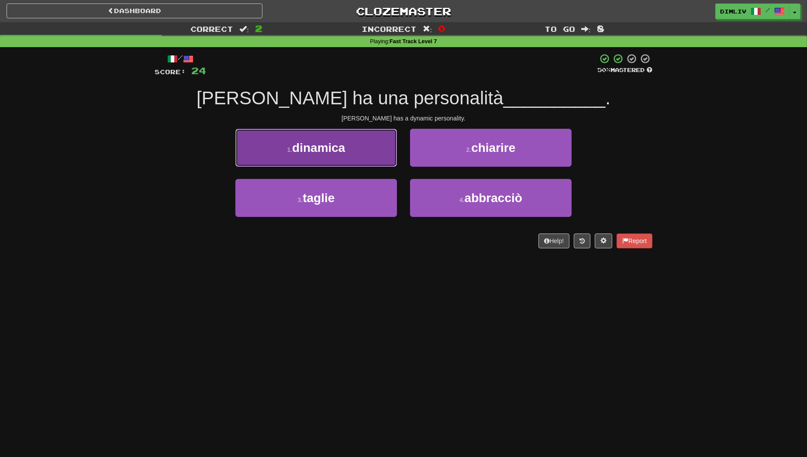
click at [286, 160] on button "1 . dinamica" at bounding box center [316, 148] width 162 height 38
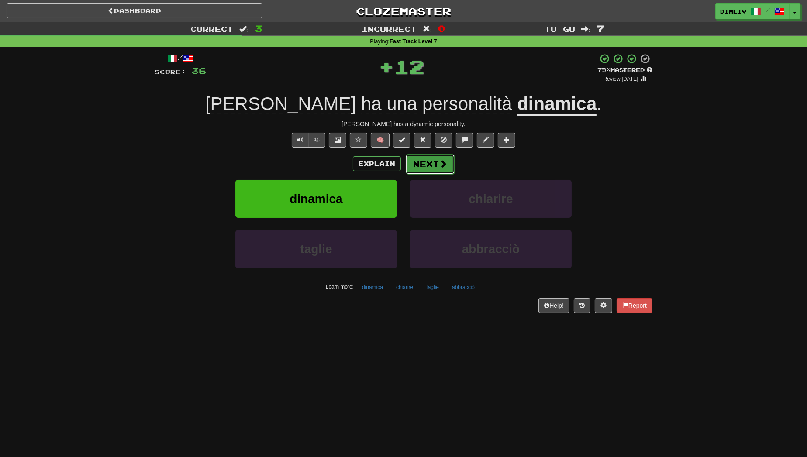
click at [439, 167] on span at bounding box center [443, 164] width 8 height 8
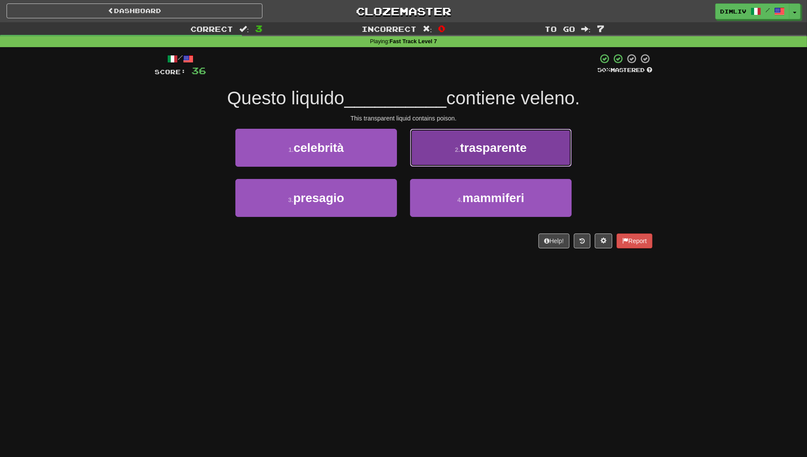
click at [422, 160] on button "2 . trasparente" at bounding box center [491, 148] width 162 height 38
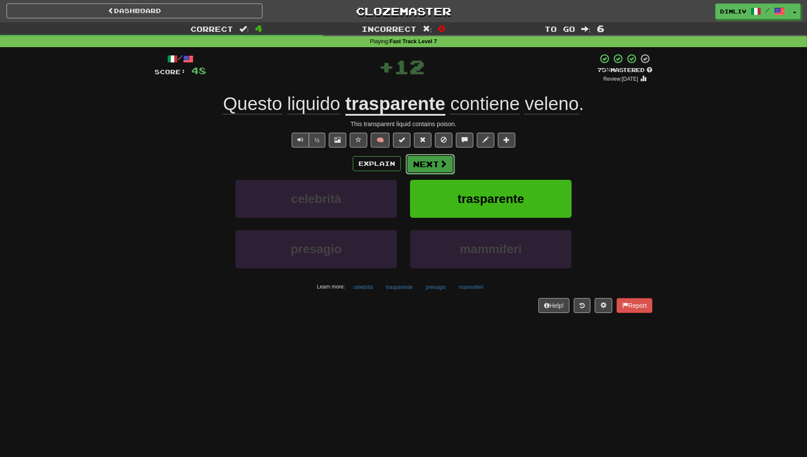
click at [422, 168] on button "Next" at bounding box center [430, 164] width 49 height 20
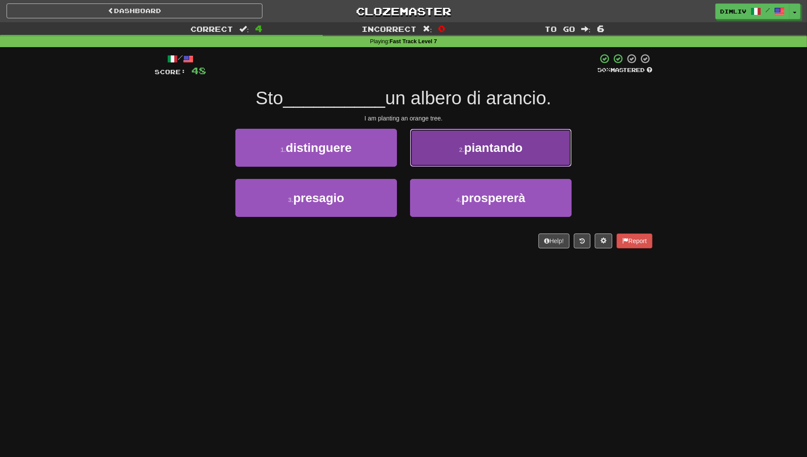
click at [458, 148] on button "2 . piantando" at bounding box center [491, 148] width 162 height 38
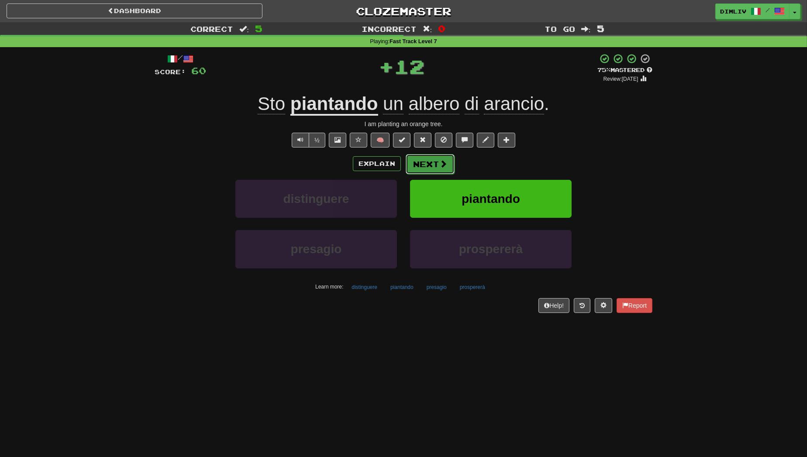
click at [436, 162] on button "Next" at bounding box center [430, 164] width 49 height 20
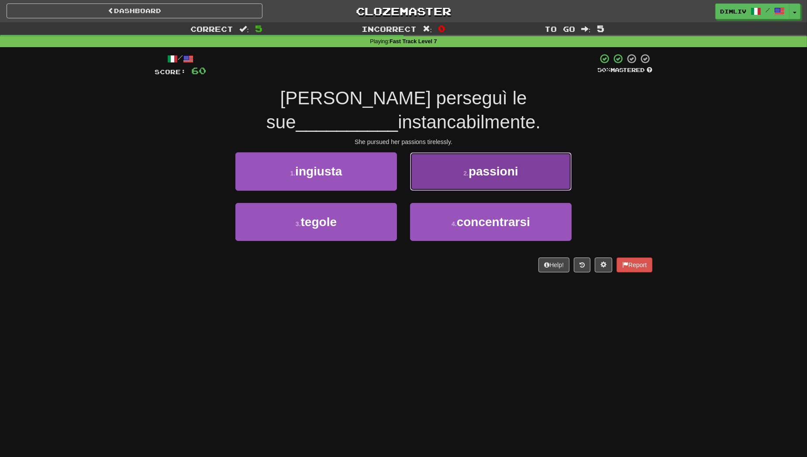
click at [439, 152] on button "2 . passioni" at bounding box center [491, 171] width 162 height 38
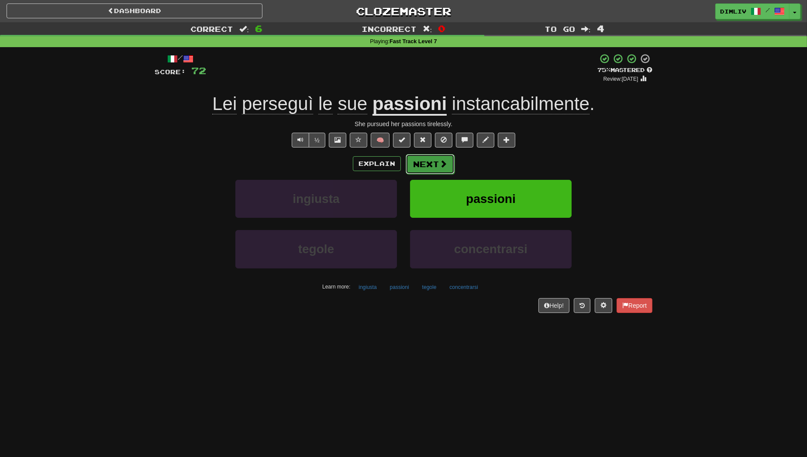
click at [436, 160] on button "Next" at bounding box center [430, 164] width 49 height 20
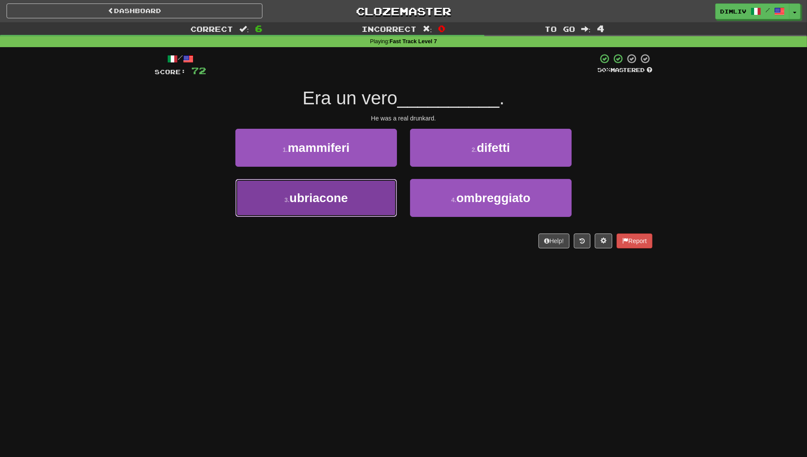
click at [343, 210] on button "3 . ubriacone" at bounding box center [316, 198] width 162 height 38
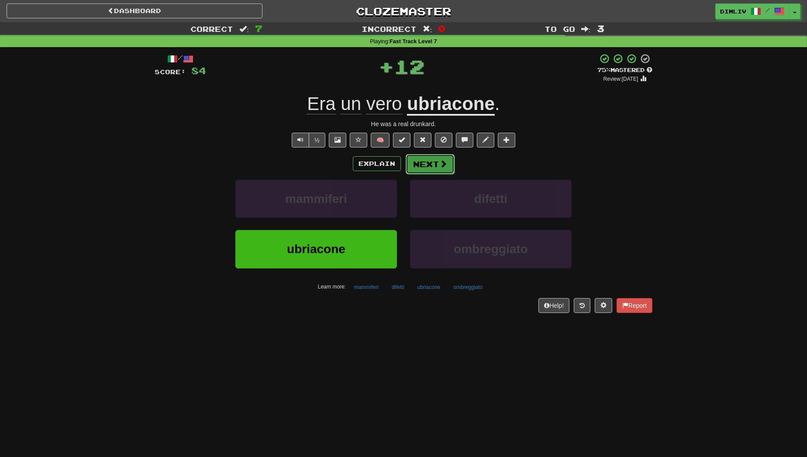
click at [423, 172] on button "Next" at bounding box center [430, 164] width 49 height 20
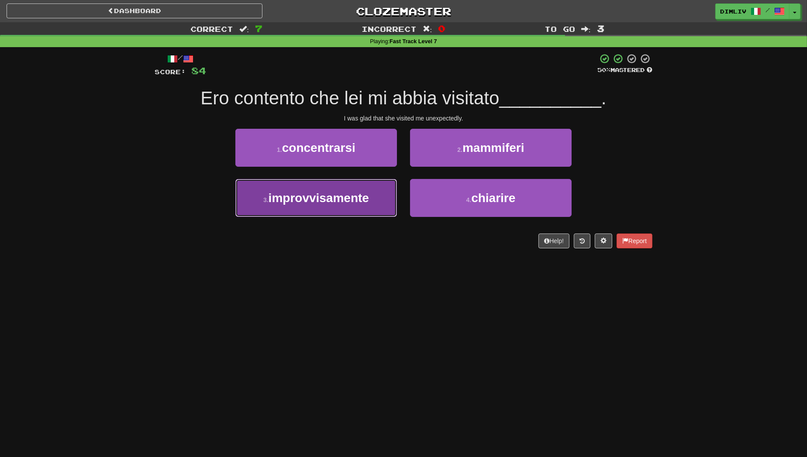
click at [363, 206] on button "3 . improvvisamente" at bounding box center [316, 198] width 162 height 38
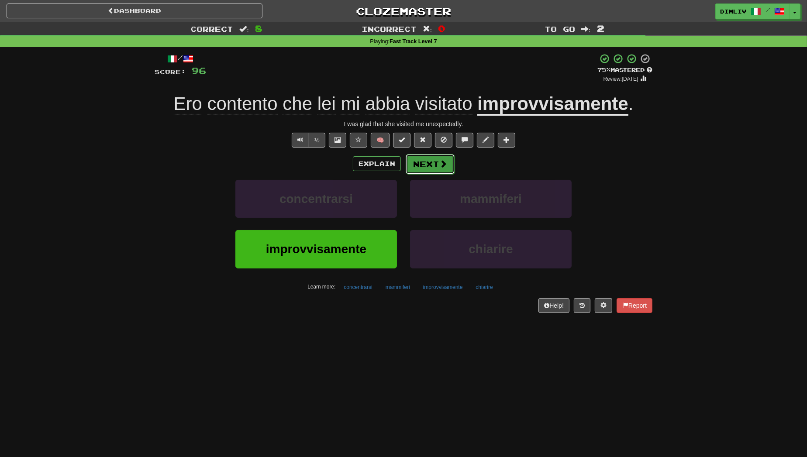
click at [435, 163] on button "Next" at bounding box center [430, 164] width 49 height 20
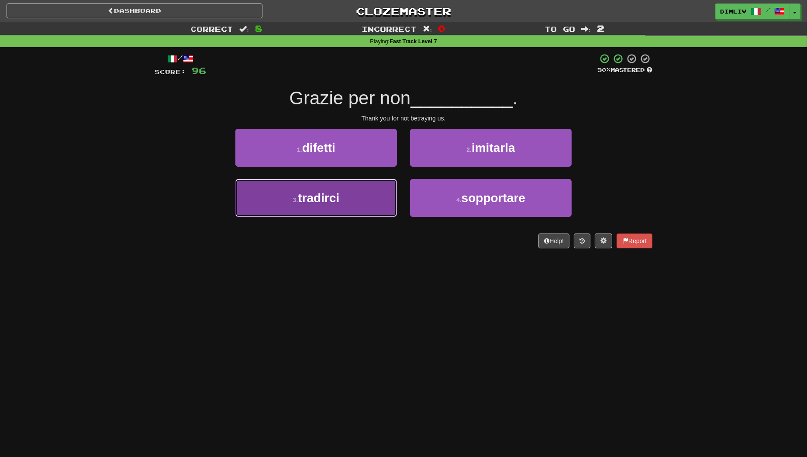
click at [374, 190] on button "3 . tradirci" at bounding box center [316, 198] width 162 height 38
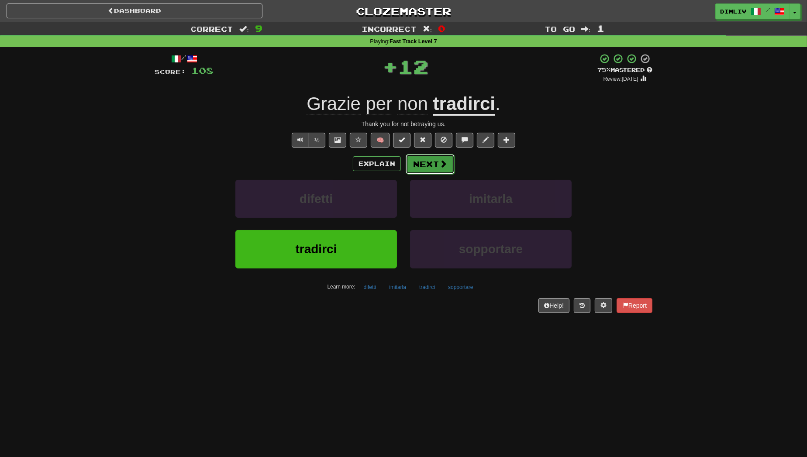
click at [429, 172] on button "Next" at bounding box center [430, 164] width 49 height 20
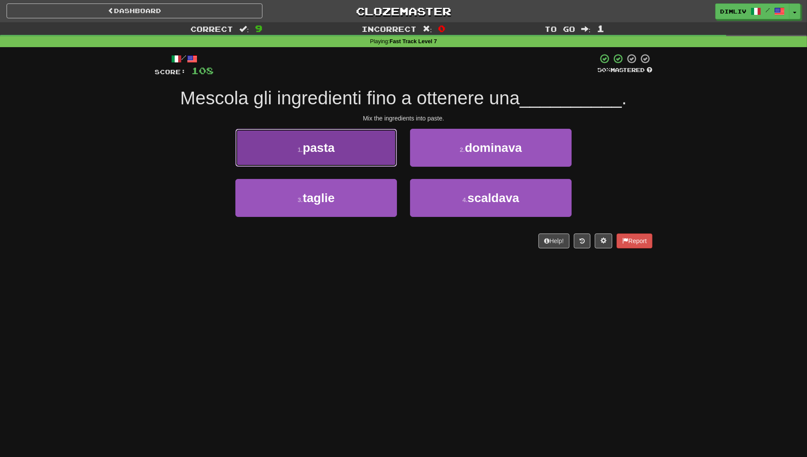
click at [375, 159] on button "1 . pasta" at bounding box center [316, 148] width 162 height 38
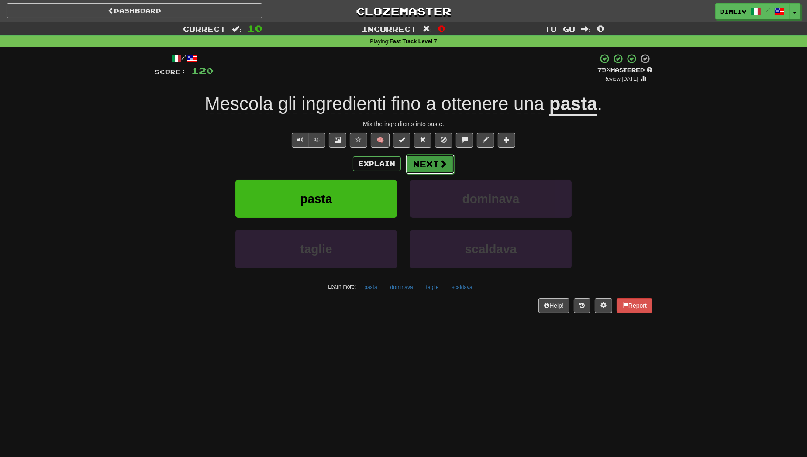
click at [437, 164] on button "Next" at bounding box center [430, 164] width 49 height 20
